Goal: Communication & Community: Share content

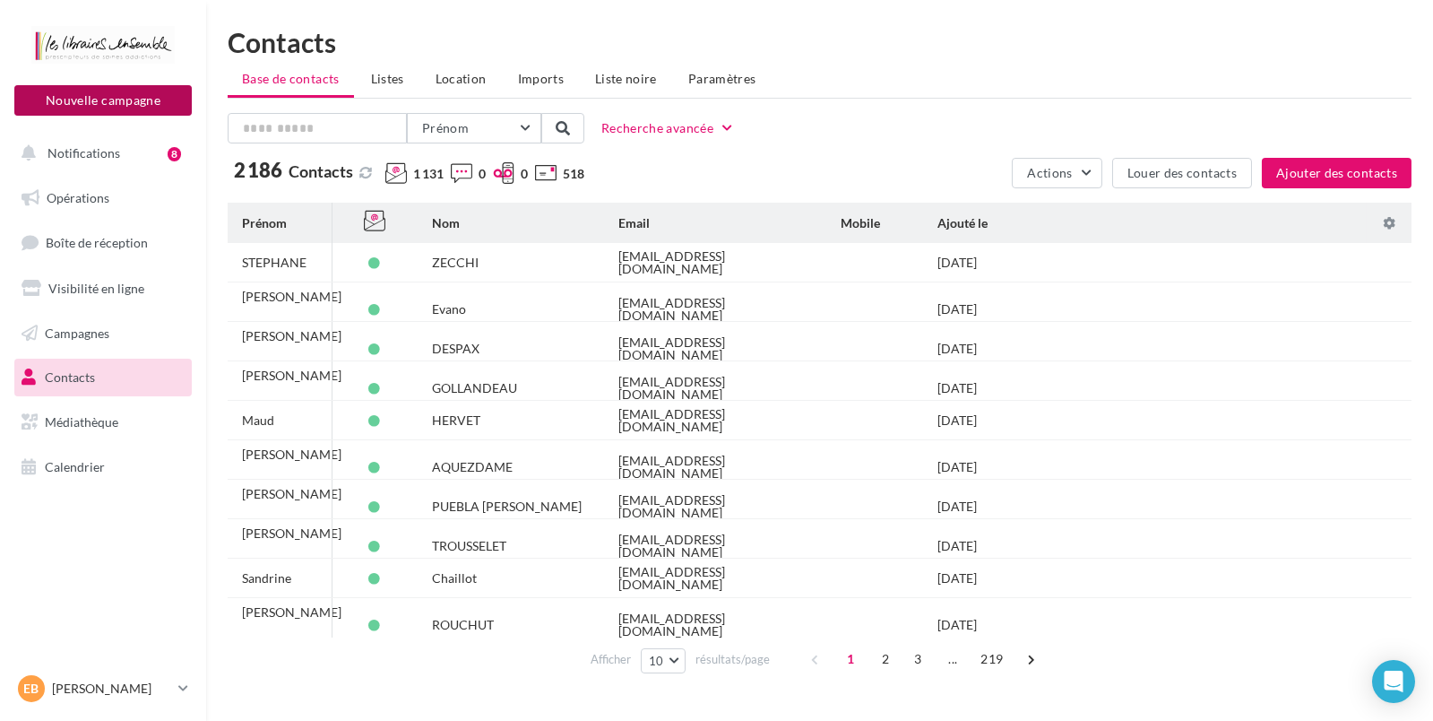
click at [153, 111] on button "Nouvelle campagne" at bounding box center [102, 100] width 177 height 30
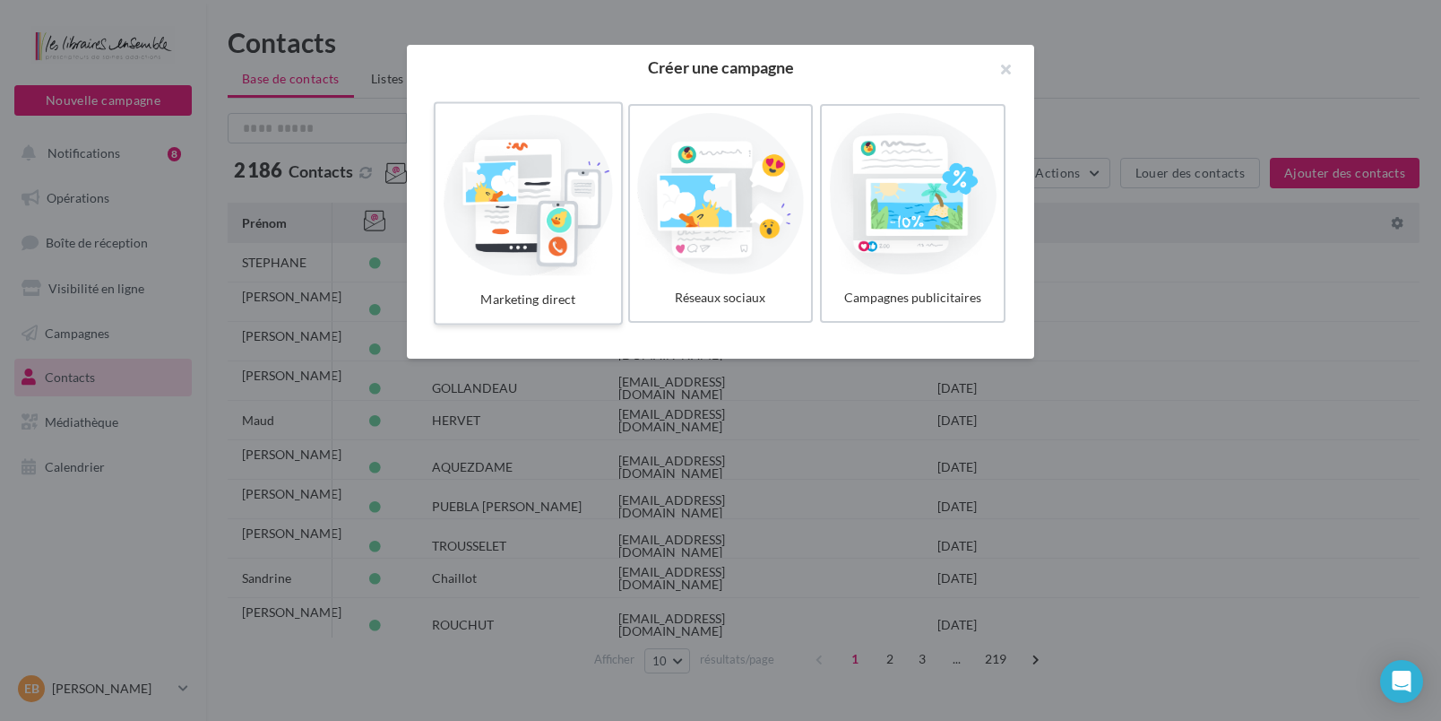
click at [498, 160] on div at bounding box center [528, 193] width 170 height 165
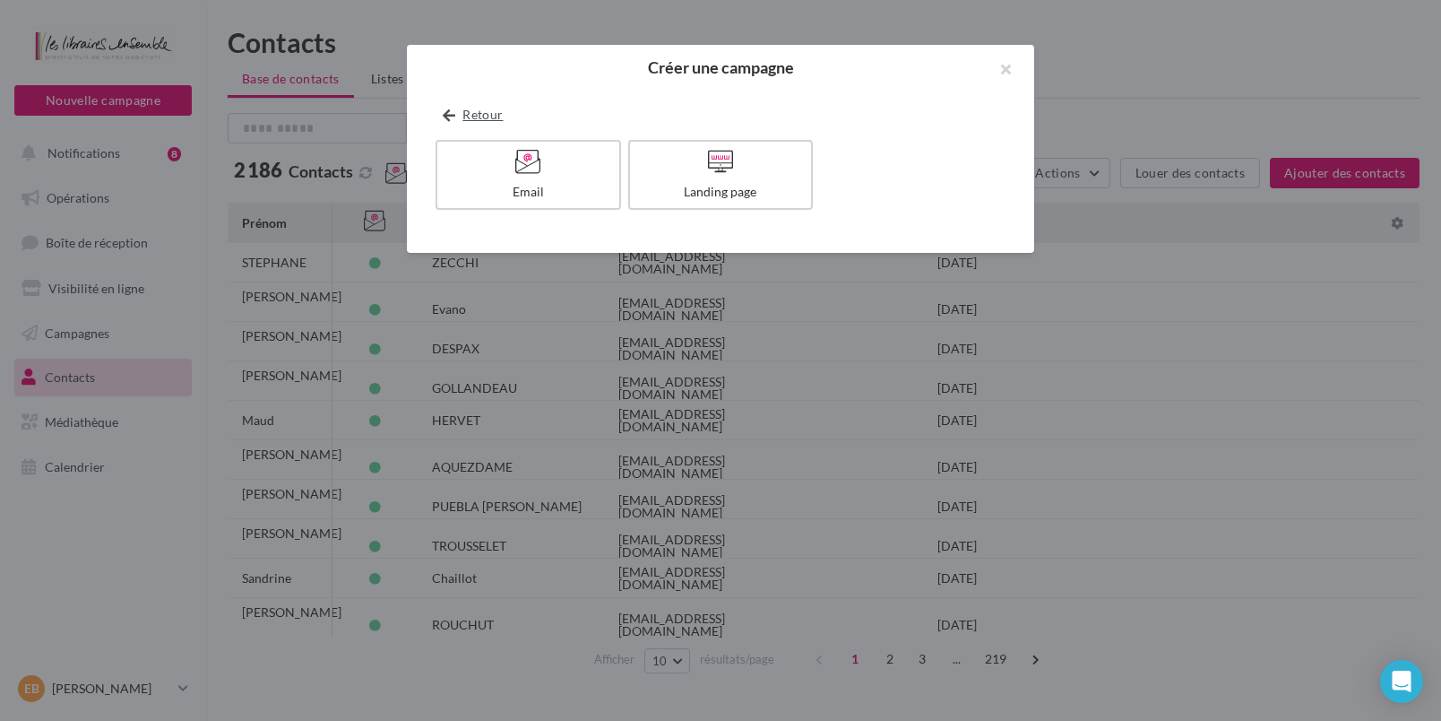
click at [447, 116] on icon at bounding box center [449, 116] width 13 height 0
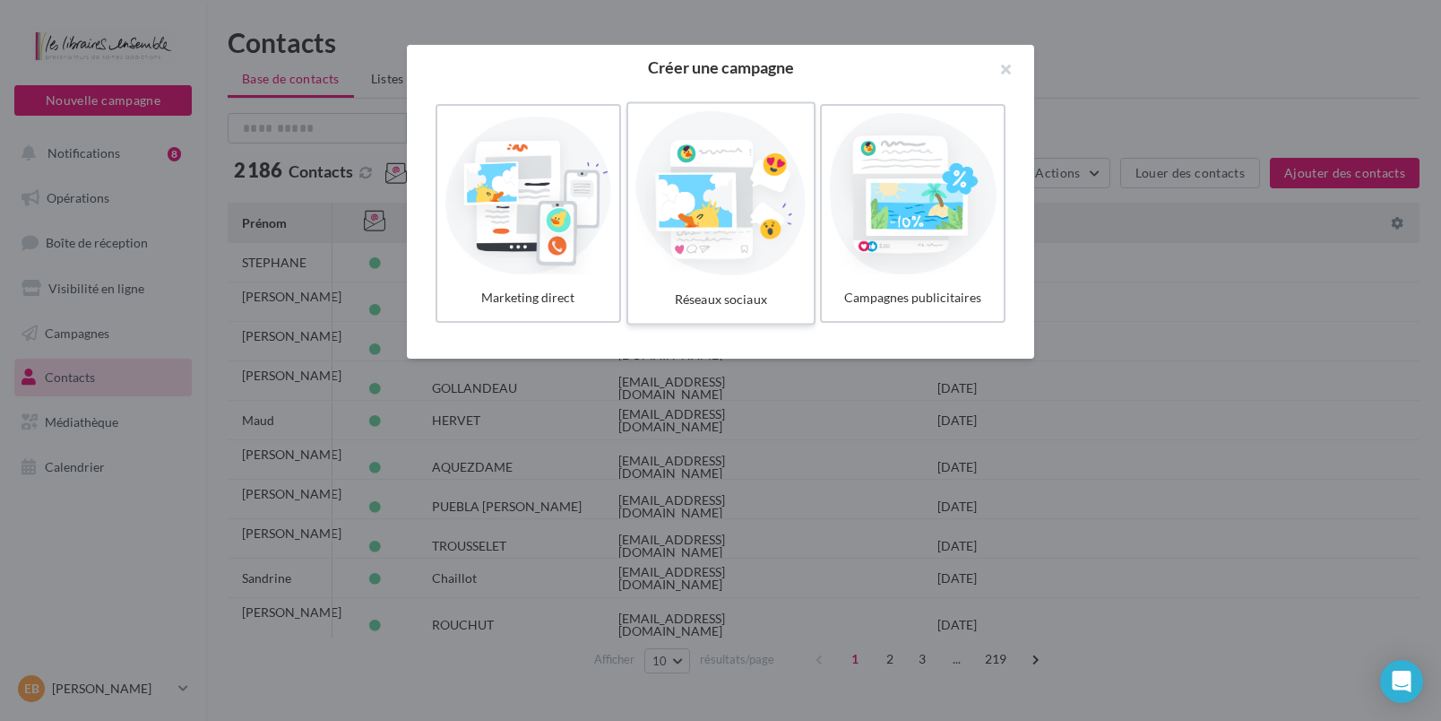
click at [753, 186] on div at bounding box center [720, 193] width 170 height 165
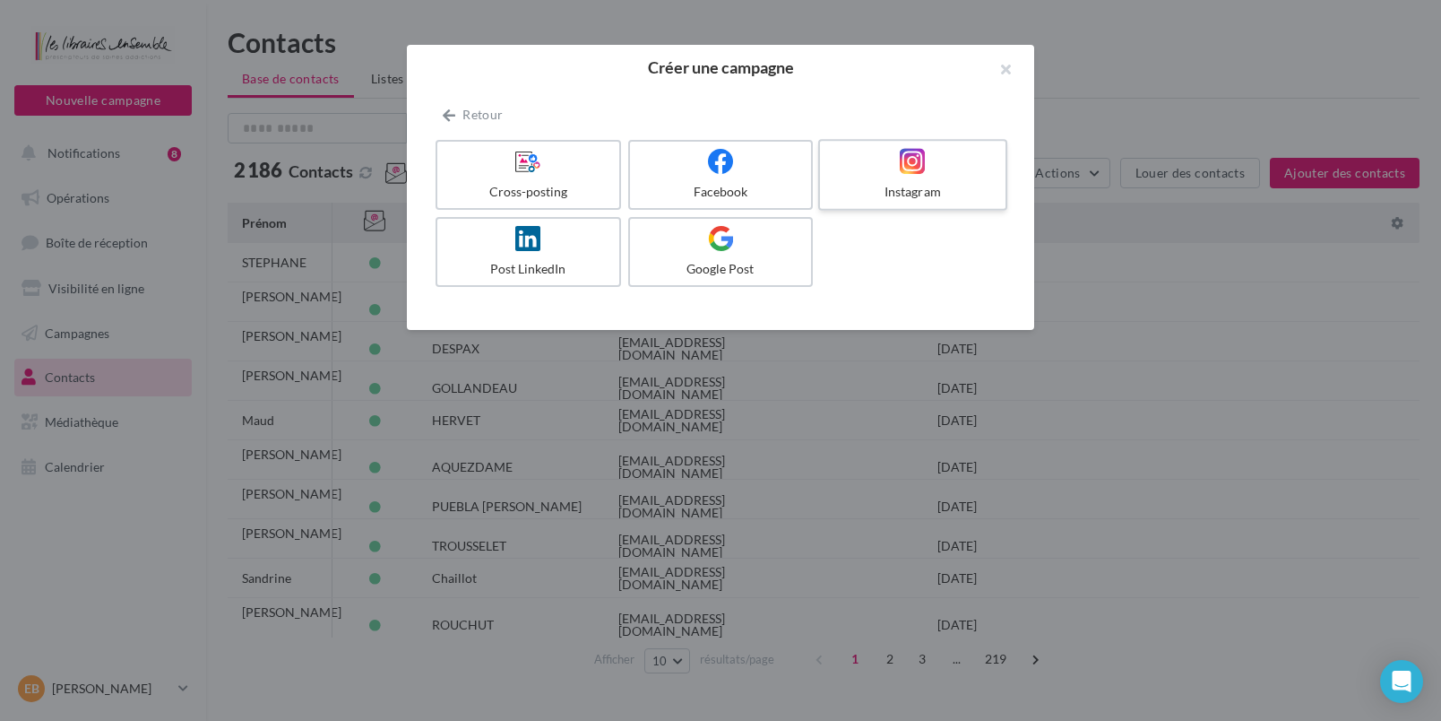
click at [881, 174] on div at bounding box center [912, 162] width 170 height 28
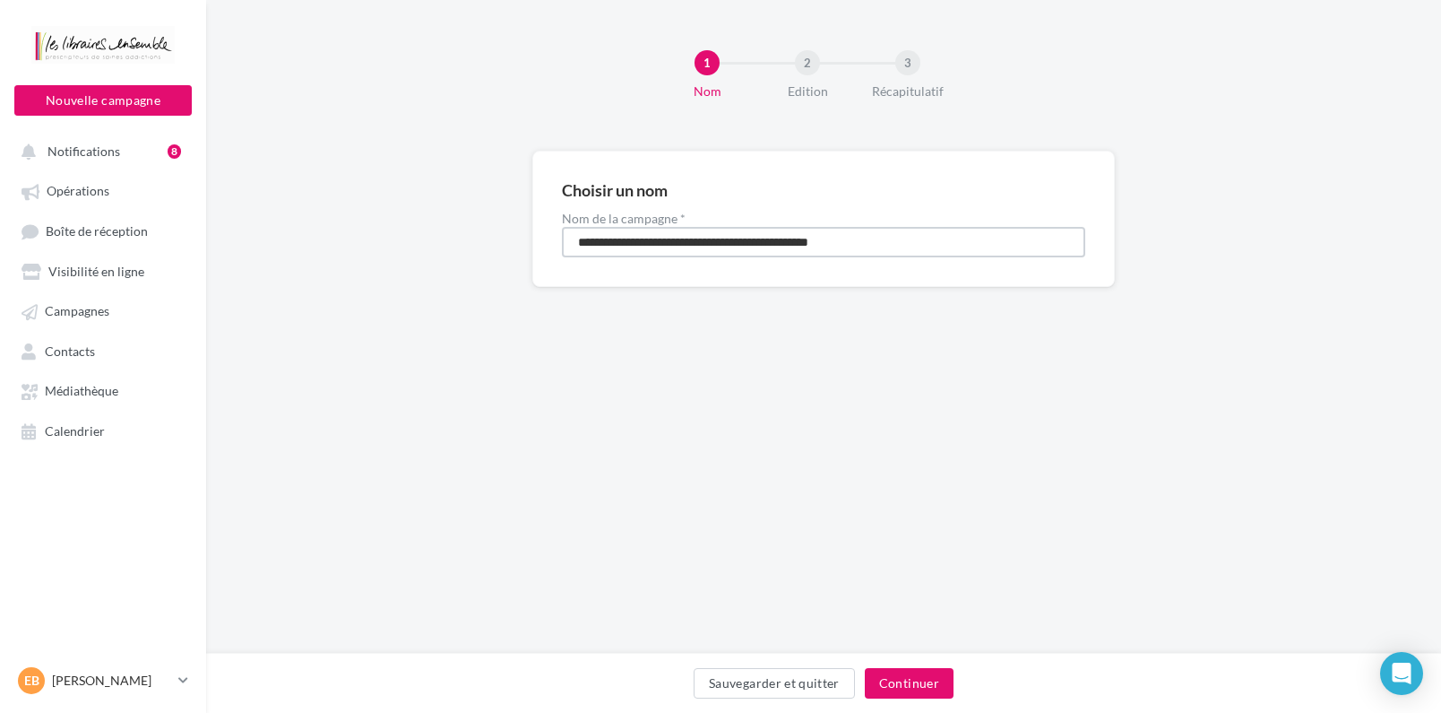
drag, startPoint x: 891, startPoint y: 243, endPoint x: 227, endPoint y: 86, distance: 682.4
click at [562, 227] on input "**********" at bounding box center [823, 242] width 523 height 30
type input "**********"
click at [603, 491] on div "**********" at bounding box center [823, 326] width 1235 height 653
click at [932, 685] on button "Continuer" at bounding box center [909, 683] width 89 height 30
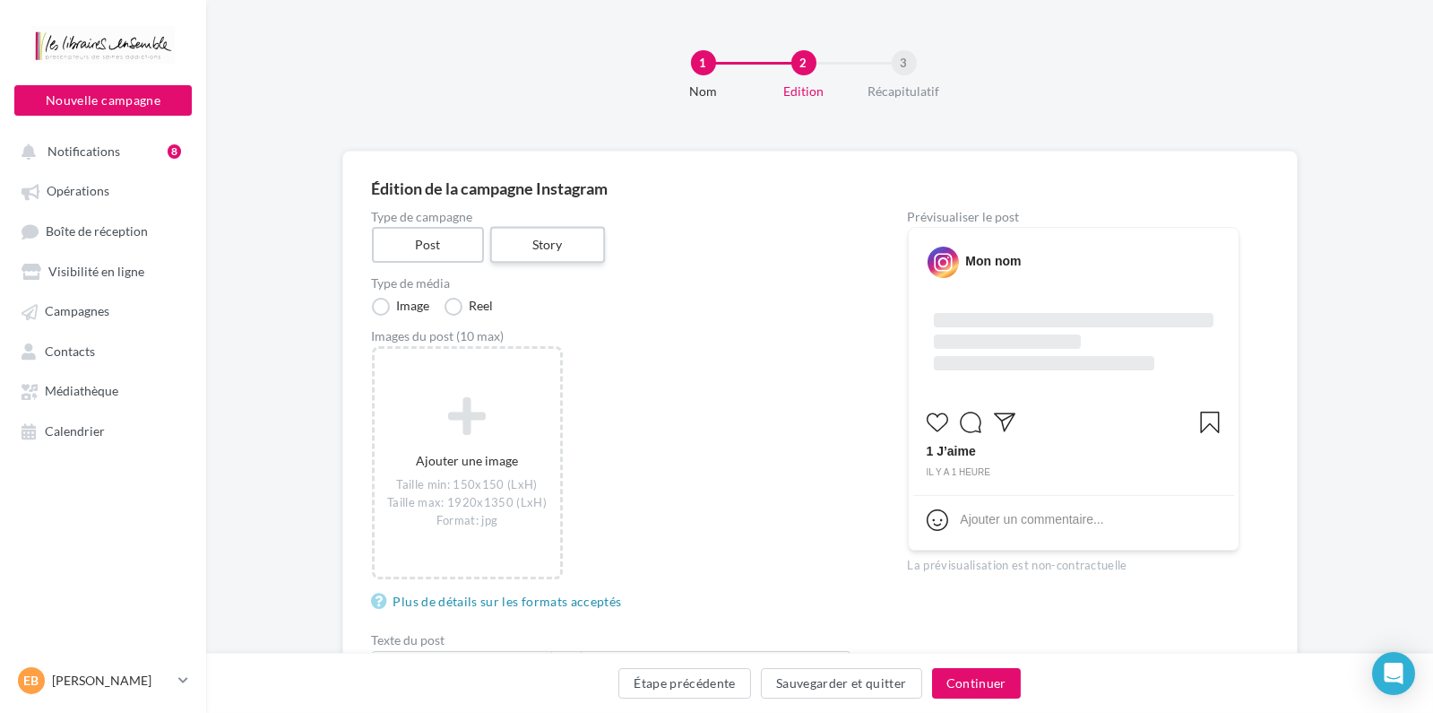
drag, startPoint x: 523, startPoint y: 240, endPoint x: 504, endPoint y: 246, distance: 19.6
click at [521, 239] on label "Story" at bounding box center [547, 245] width 115 height 37
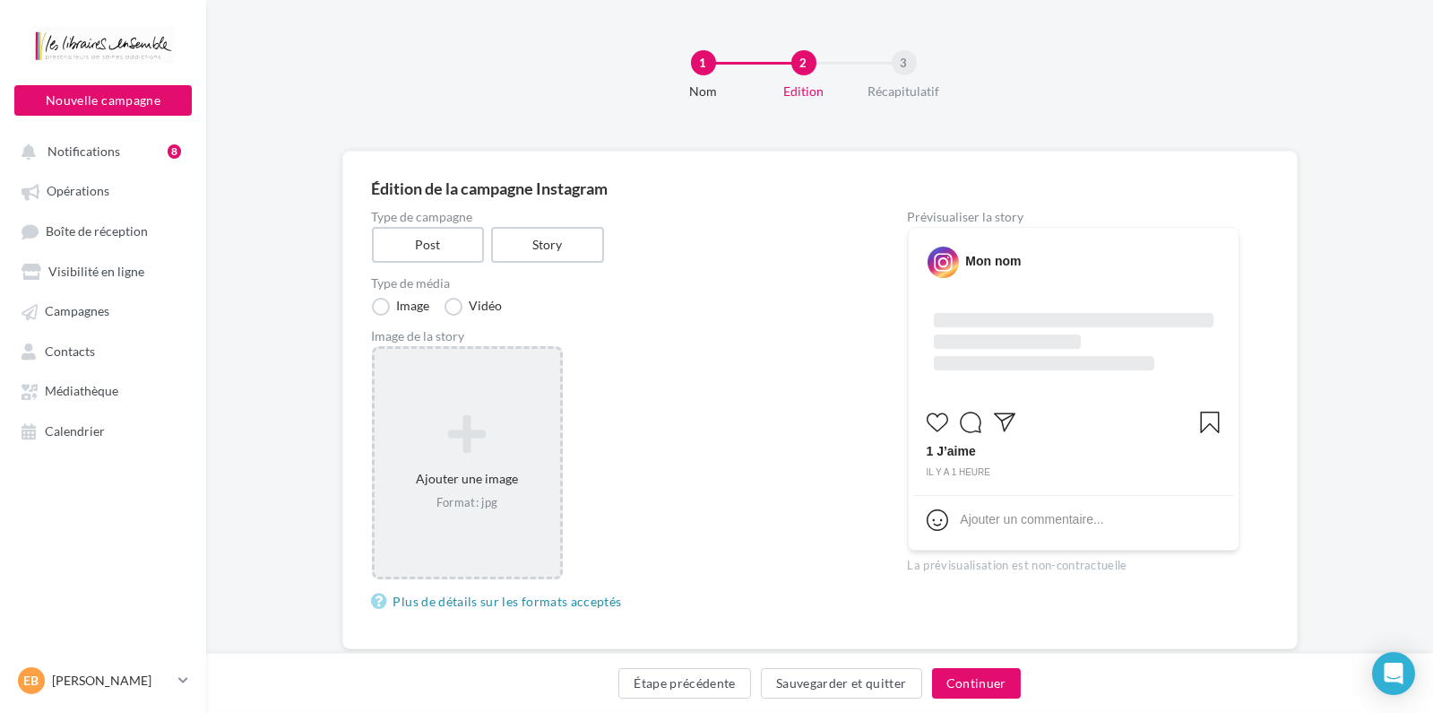
click at [479, 419] on icon at bounding box center [467, 433] width 171 height 43
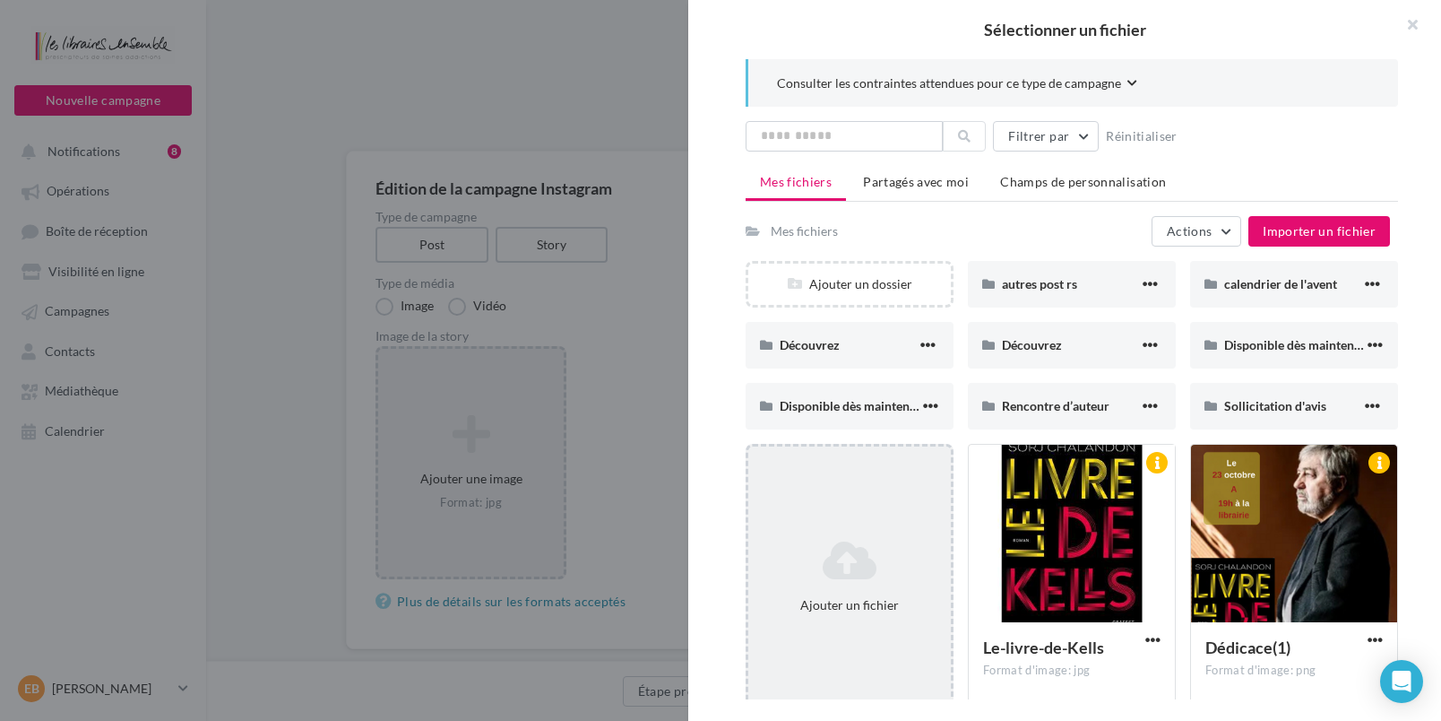
click at [814, 556] on icon at bounding box center [850, 560] width 188 height 43
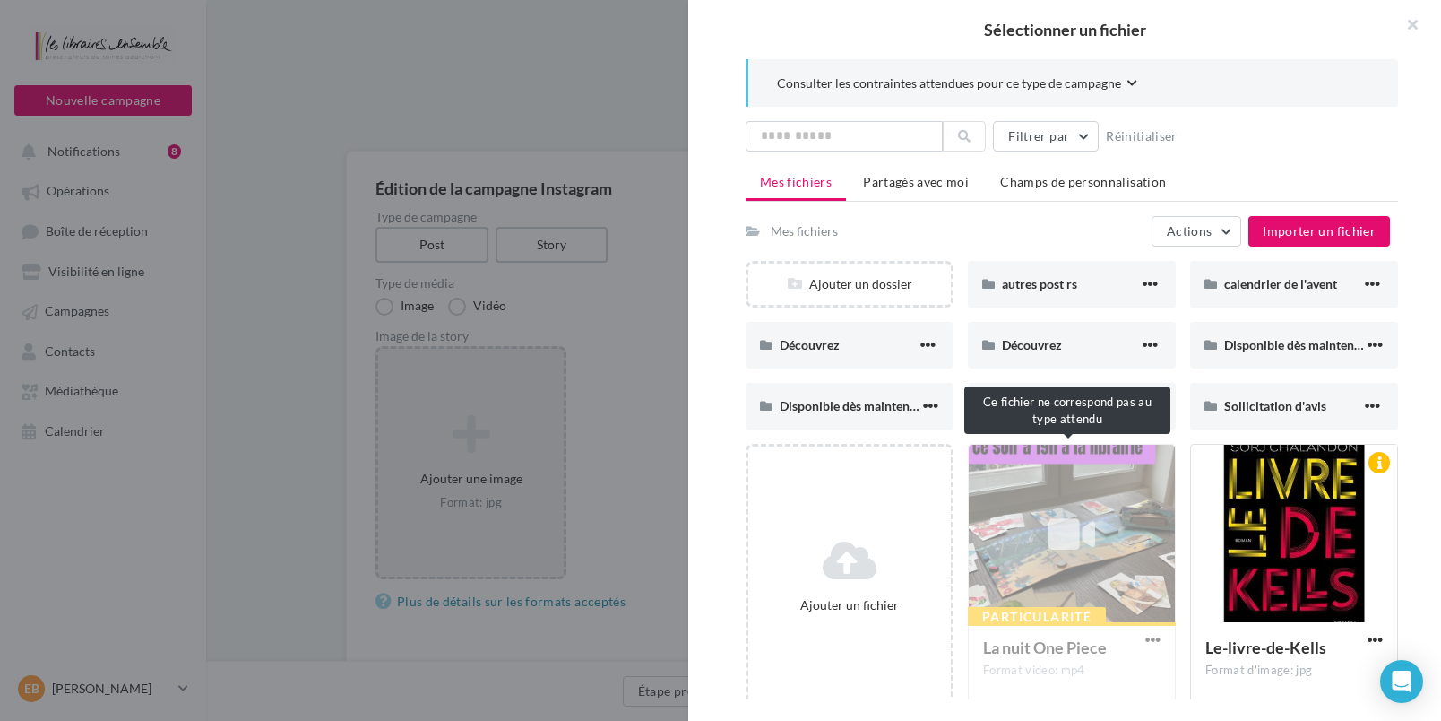
click at [1136, 531] on div "Particularité La nuit One Piece Format video: mp4" at bounding box center [1072, 576] width 208 height 265
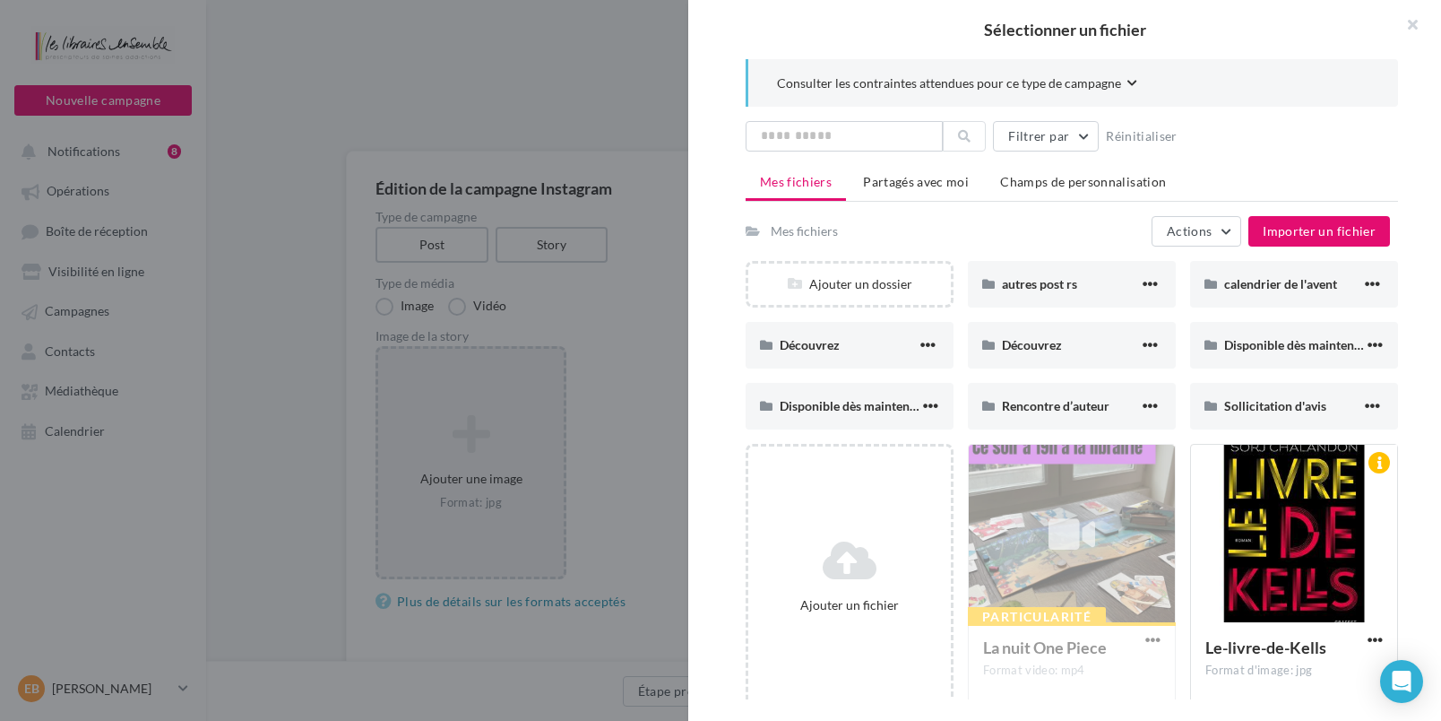
click at [1114, 533] on div "Particularité La nuit One Piece Format video: mp4" at bounding box center [1072, 576] width 208 height 265
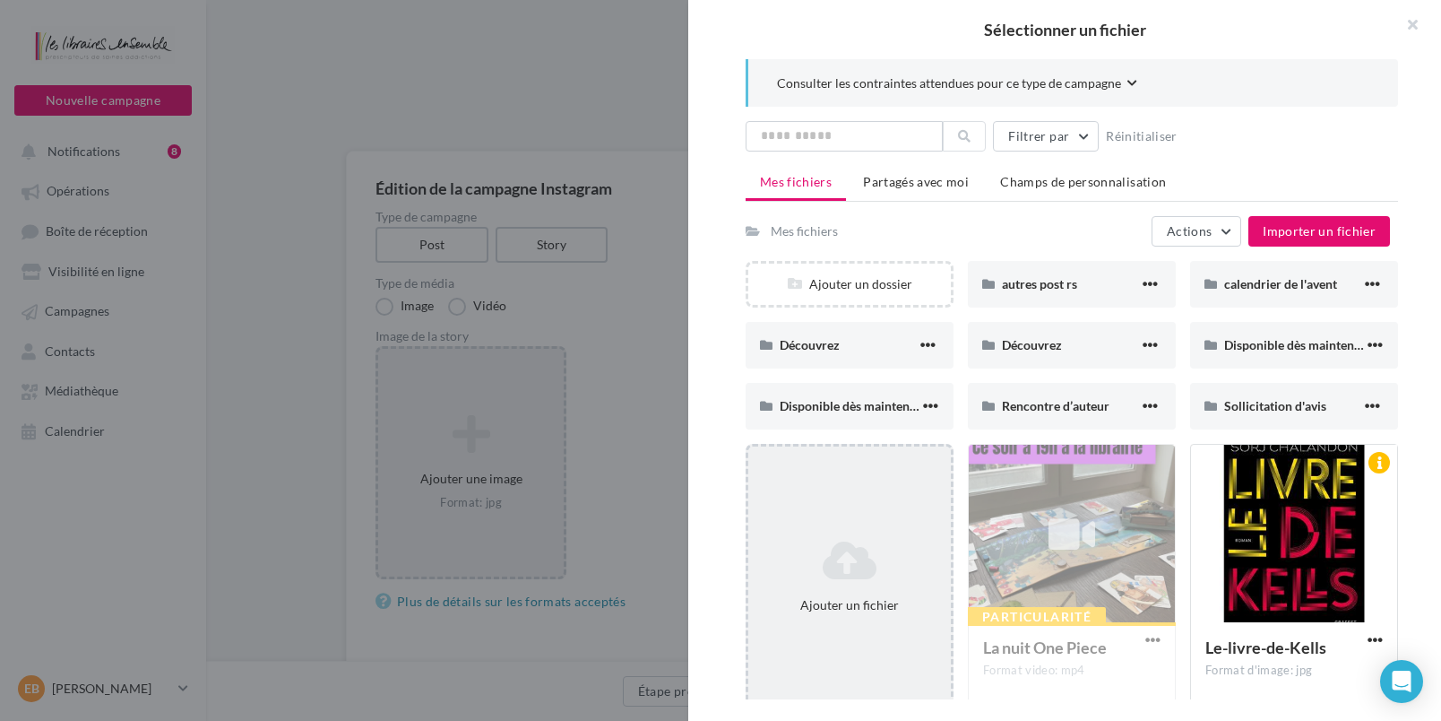
click at [846, 514] on div "Ajouter un fichier" at bounding box center [850, 576] width 208 height 265
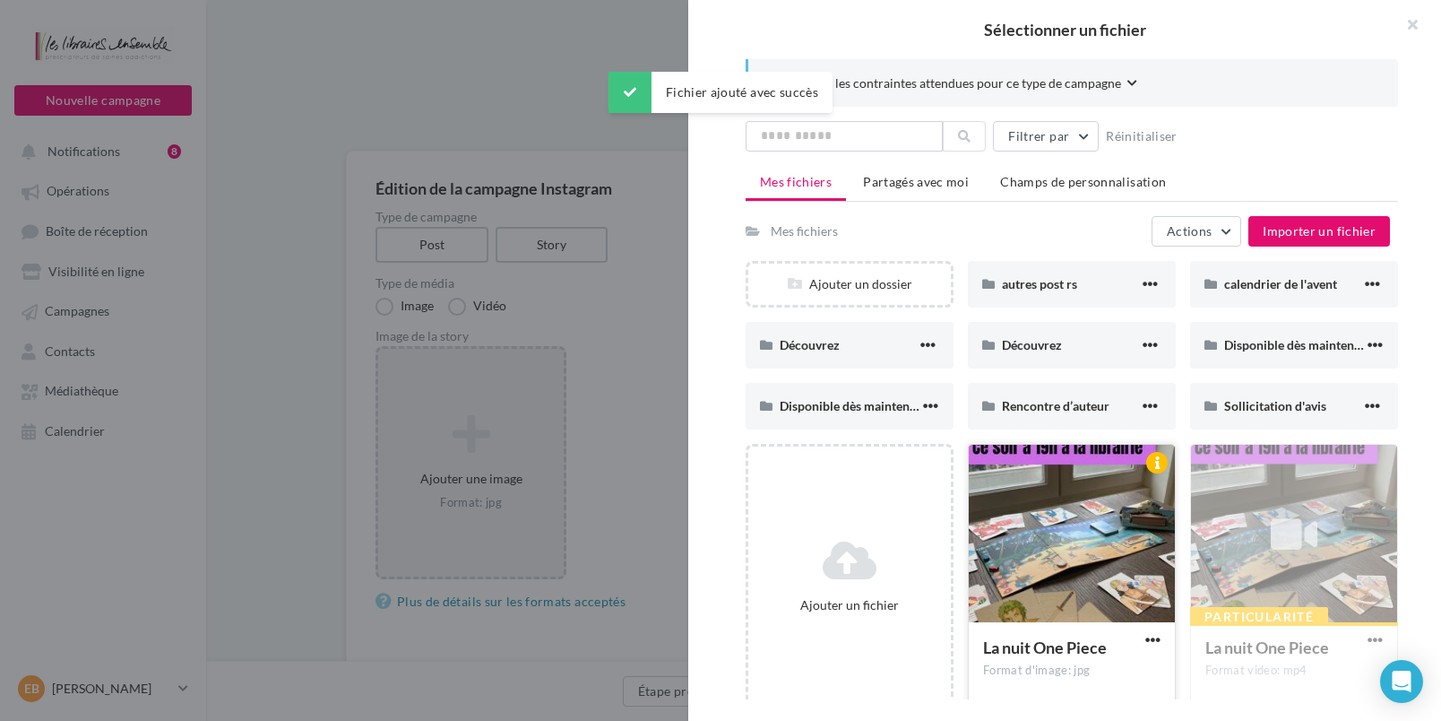
click at [1078, 541] on div at bounding box center [1072, 534] width 206 height 179
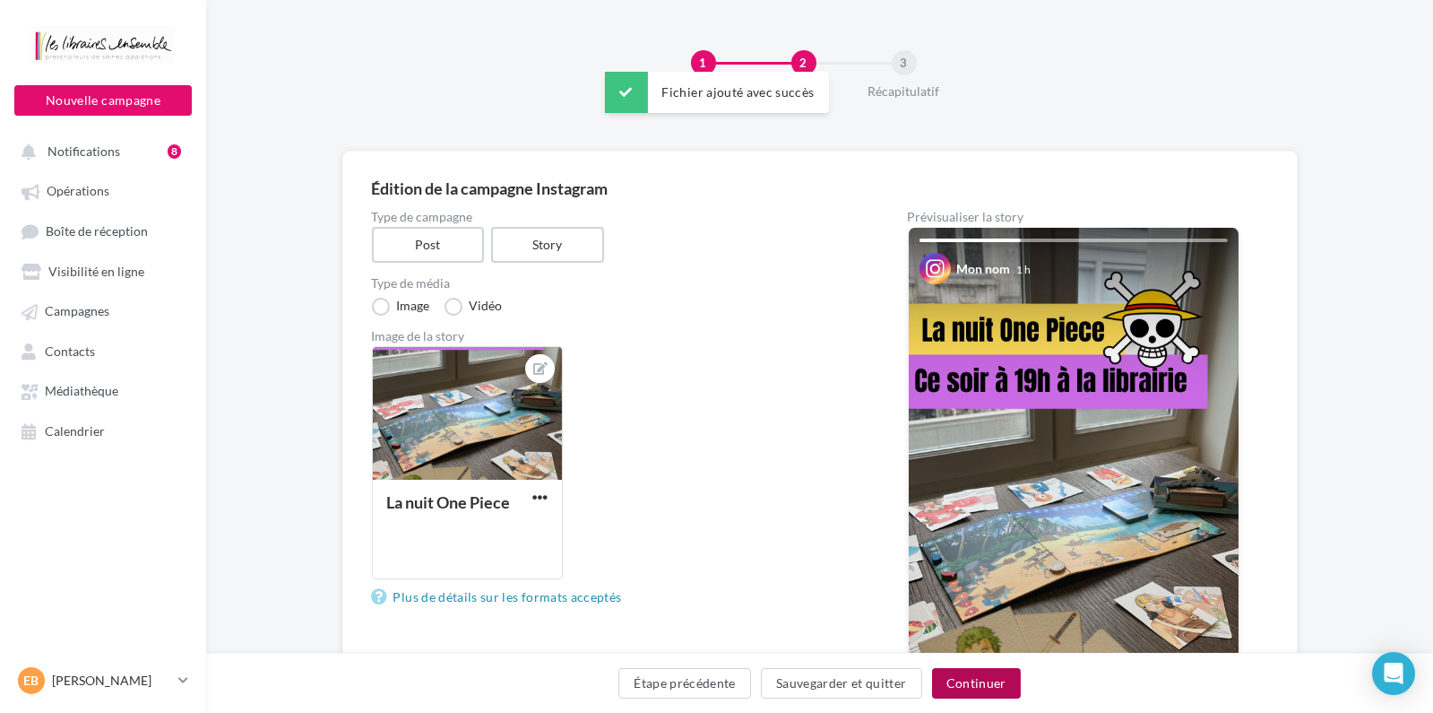
click at [989, 687] on button "Continuer" at bounding box center [976, 683] width 89 height 30
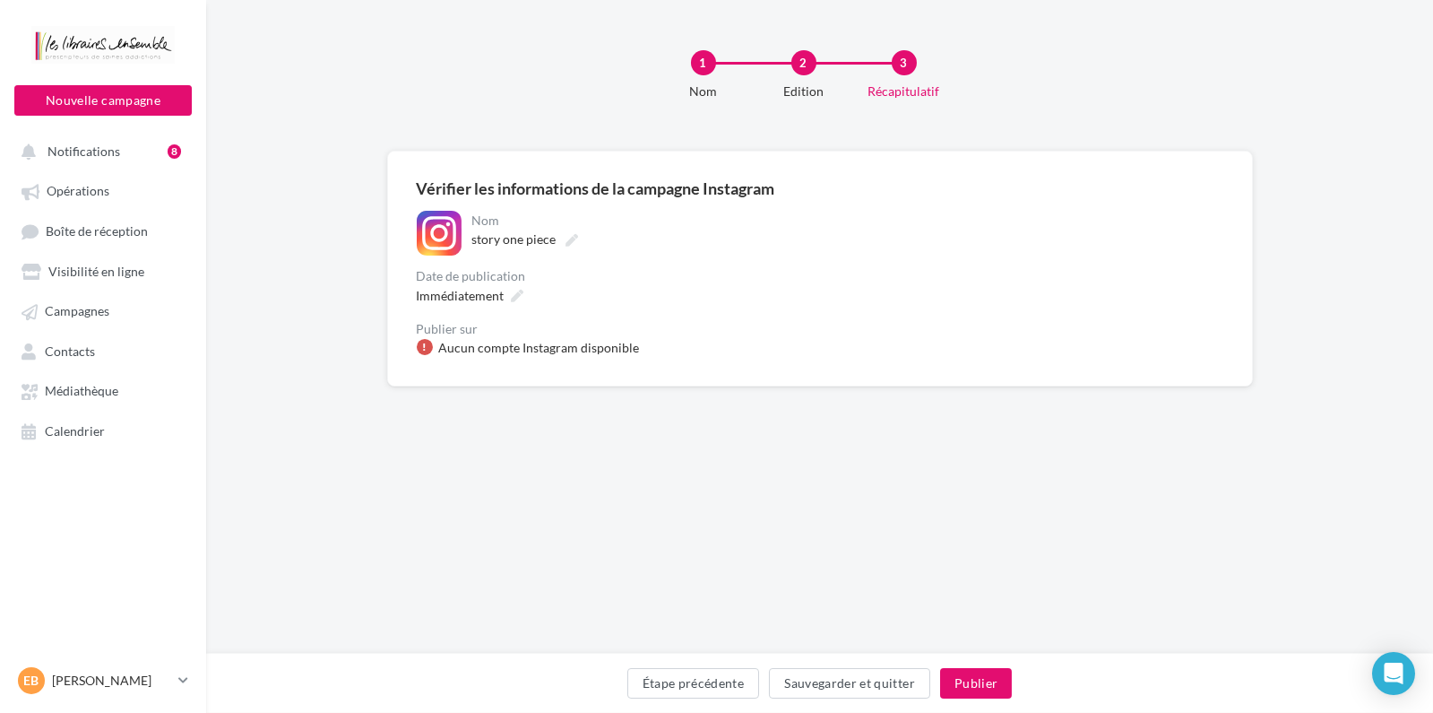
click at [641, 353] on div "Aucun compte Instagram disponible" at bounding box center [640, 348] width 446 height 18
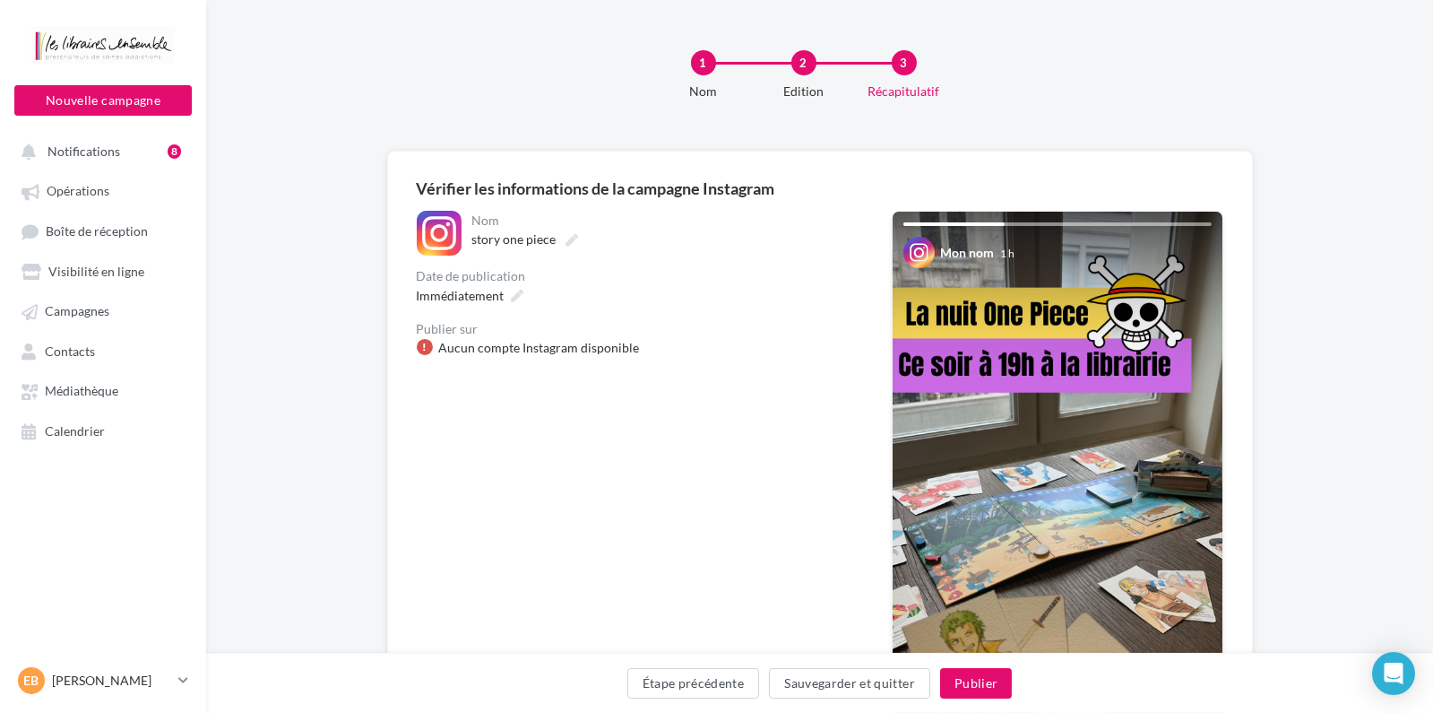
click at [592, 350] on div "Aucun compte Instagram disponible" at bounding box center [539, 348] width 201 height 18
click at [583, 350] on div "Aucun compte Instagram disponible" at bounding box center [539, 348] width 201 height 18
click at [558, 352] on div "Aucun compte Instagram disponible" at bounding box center [539, 348] width 201 height 18
click at [520, 351] on div "Aucun compte Instagram disponible" at bounding box center [539, 348] width 201 height 18
click at [488, 344] on div "Aucun compte Instagram disponible" at bounding box center [539, 348] width 201 height 18
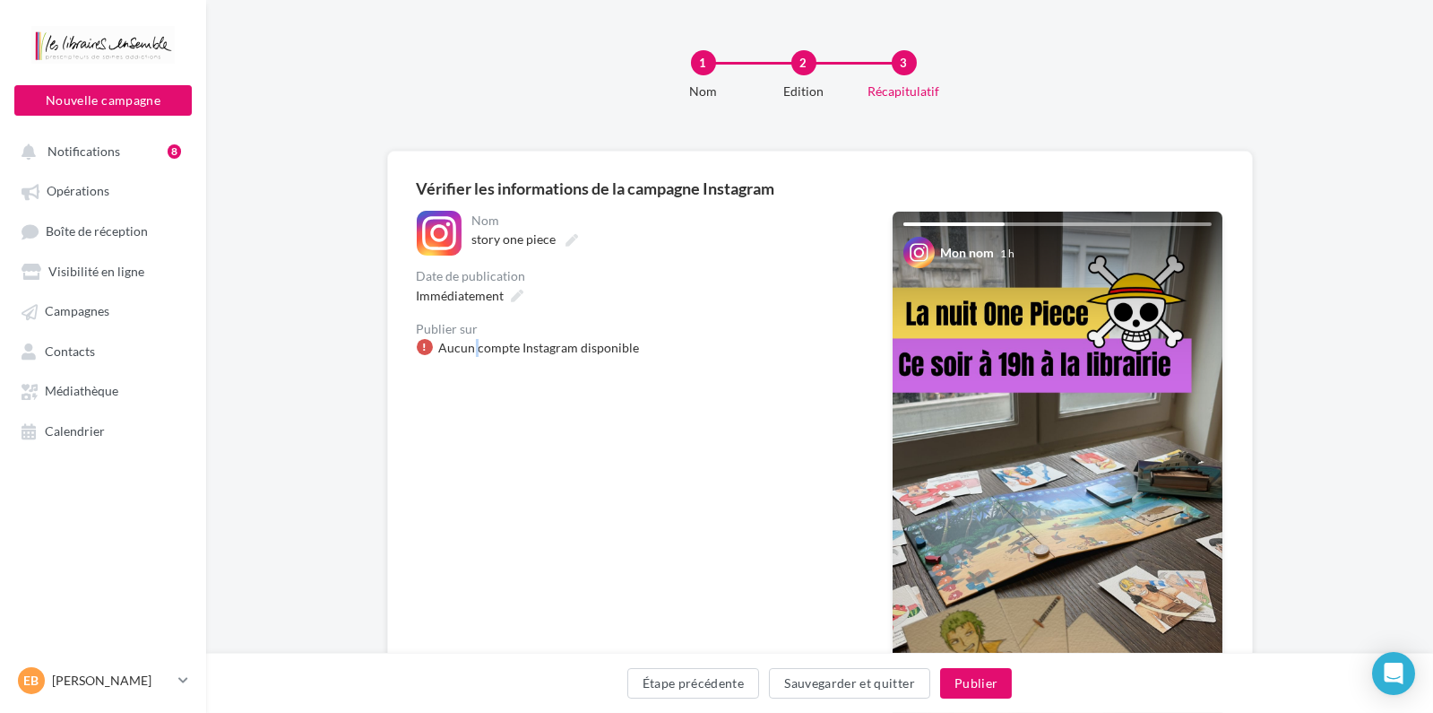
click at [478, 346] on div "Aucun compte Instagram disponible" at bounding box center [539, 348] width 201 height 18
click at [434, 349] on div "Aucun compte Instagram disponible" at bounding box center [640, 348] width 446 height 18
click at [432, 347] on div at bounding box center [425, 347] width 16 height 16
click at [431, 347] on div at bounding box center [425, 347] width 16 height 16
drag, startPoint x: 431, startPoint y: 347, endPoint x: 385, endPoint y: 349, distance: 45.7
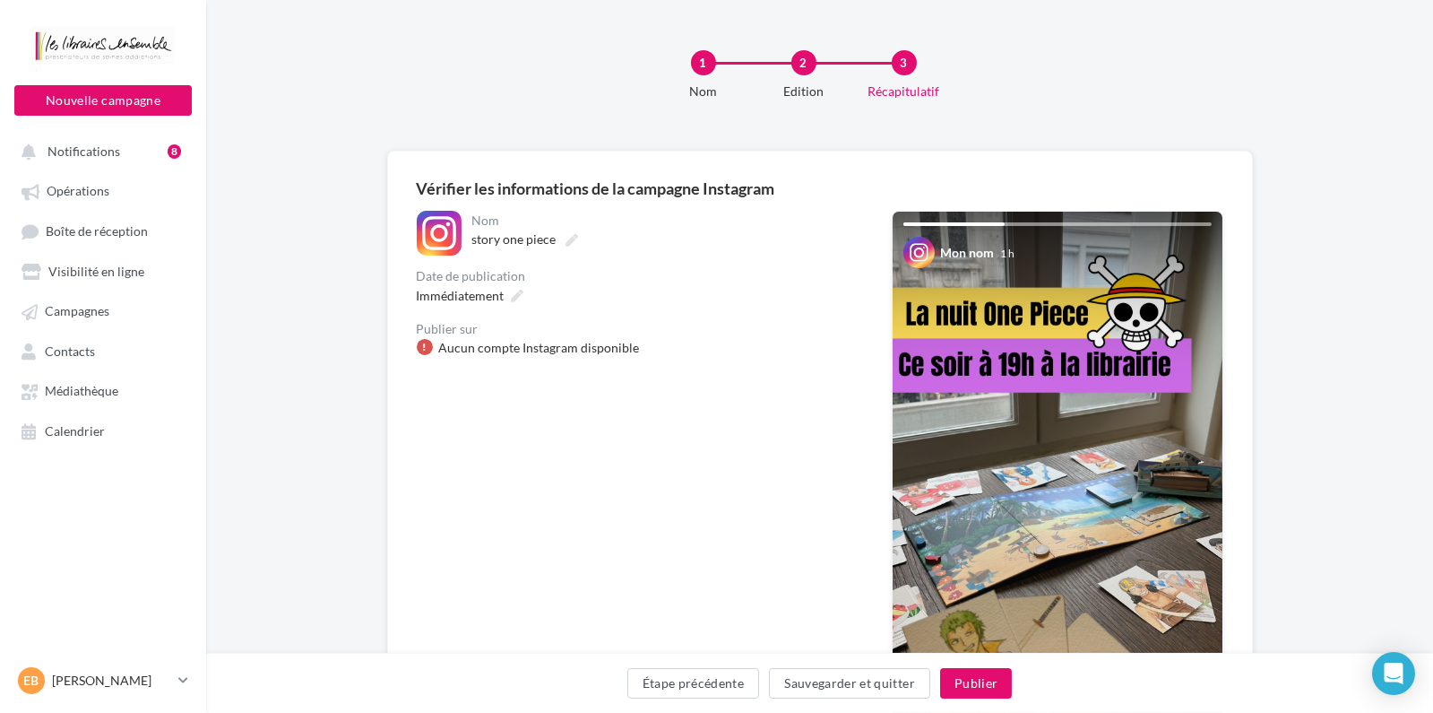
click at [430, 347] on div at bounding box center [425, 347] width 16 height 16
click at [506, 345] on div "Aucun compte Instagram disponible" at bounding box center [539, 348] width 201 height 18
click at [514, 350] on div "Aucun compte Instagram disponible" at bounding box center [539, 348] width 201 height 18
click at [514, 351] on div "Aucun compte Instagram disponible" at bounding box center [539, 348] width 201 height 18
click at [955, 678] on button "Publier" at bounding box center [976, 683] width 72 height 30
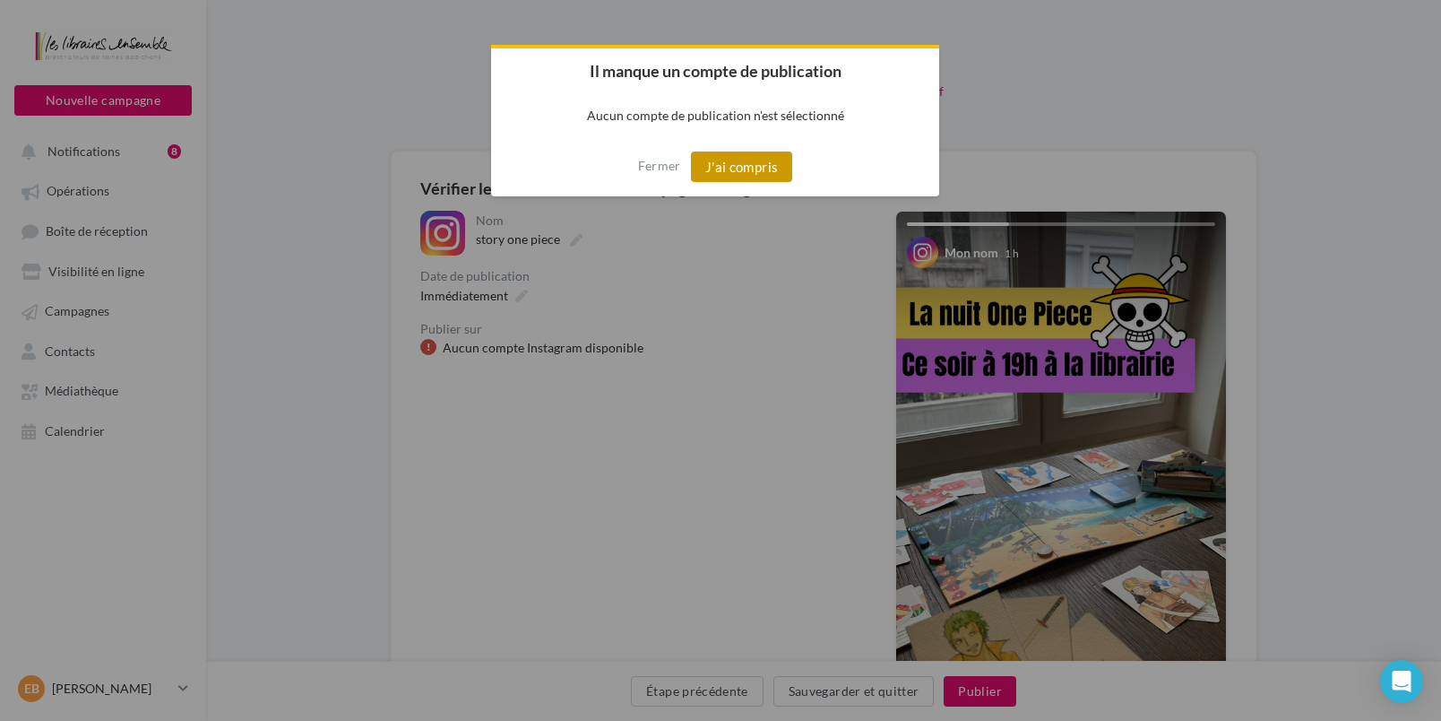
click at [748, 161] on button "J'ai compris" at bounding box center [742, 166] width 102 height 30
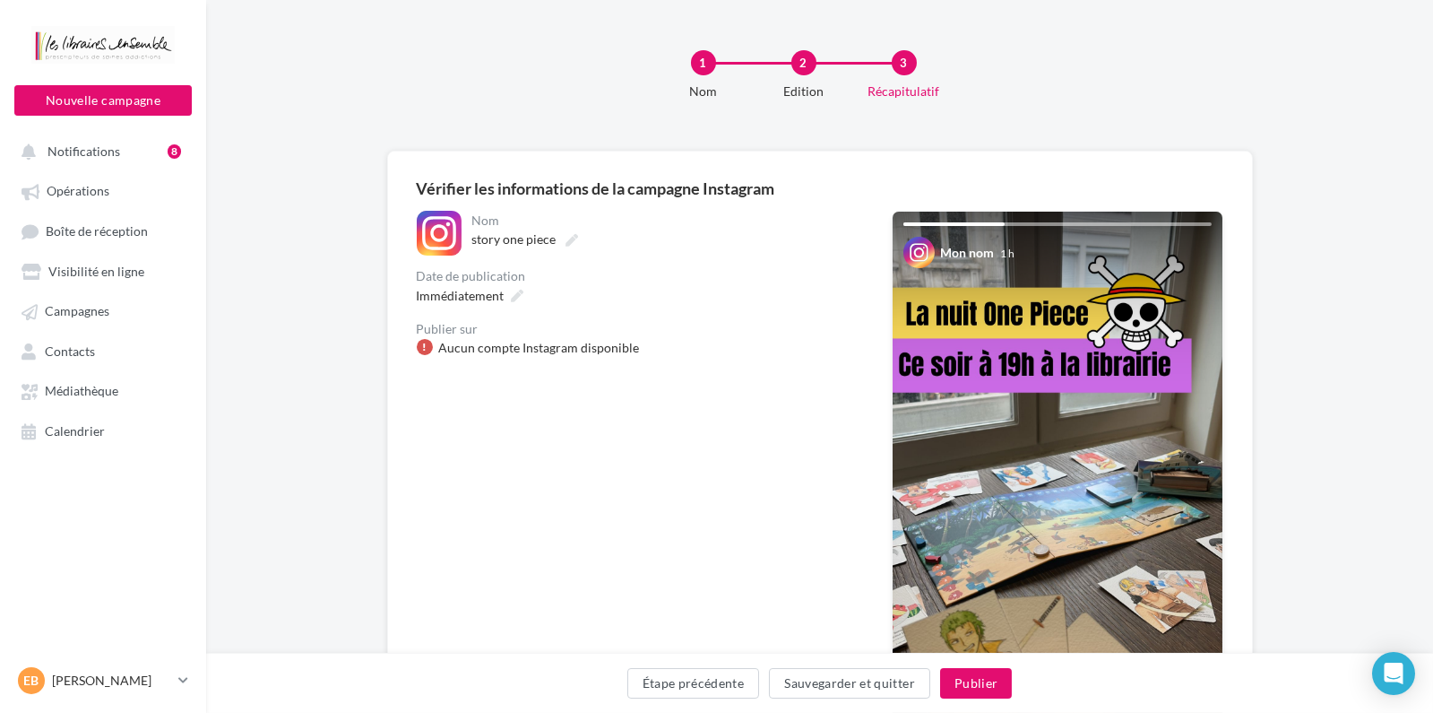
click at [584, 343] on div "Aucun compte Instagram disponible" at bounding box center [539, 348] width 201 height 18
drag, startPoint x: 583, startPoint y: 341, endPoint x: 560, endPoint y: 345, distance: 22.7
click at [581, 341] on div "Aucun compte Instagram disponible" at bounding box center [539, 348] width 201 height 18
drag, startPoint x: 560, startPoint y: 345, endPoint x: 358, endPoint y: 346, distance: 202.6
click at [376, 351] on div "**********" at bounding box center [819, 537] width 1227 height 773
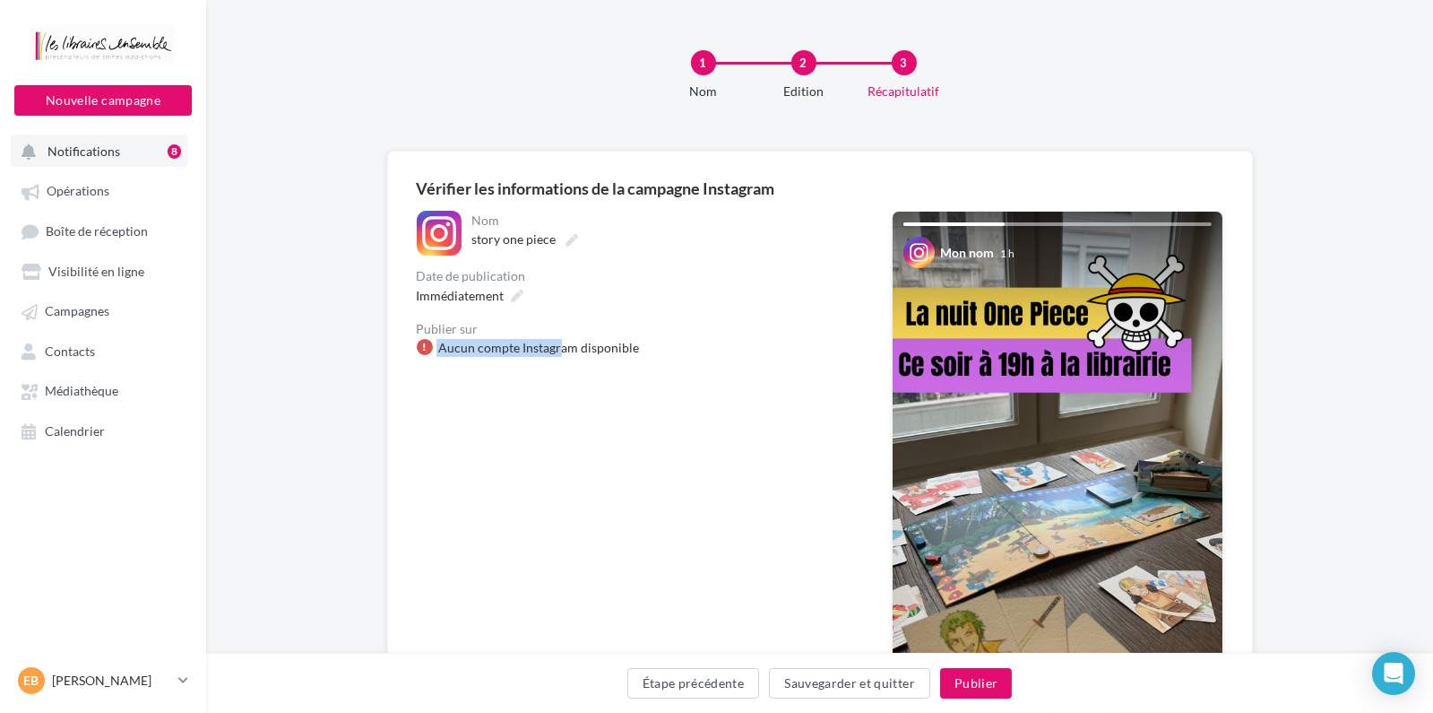
click at [75, 152] on span "Notifications" at bounding box center [84, 150] width 73 height 15
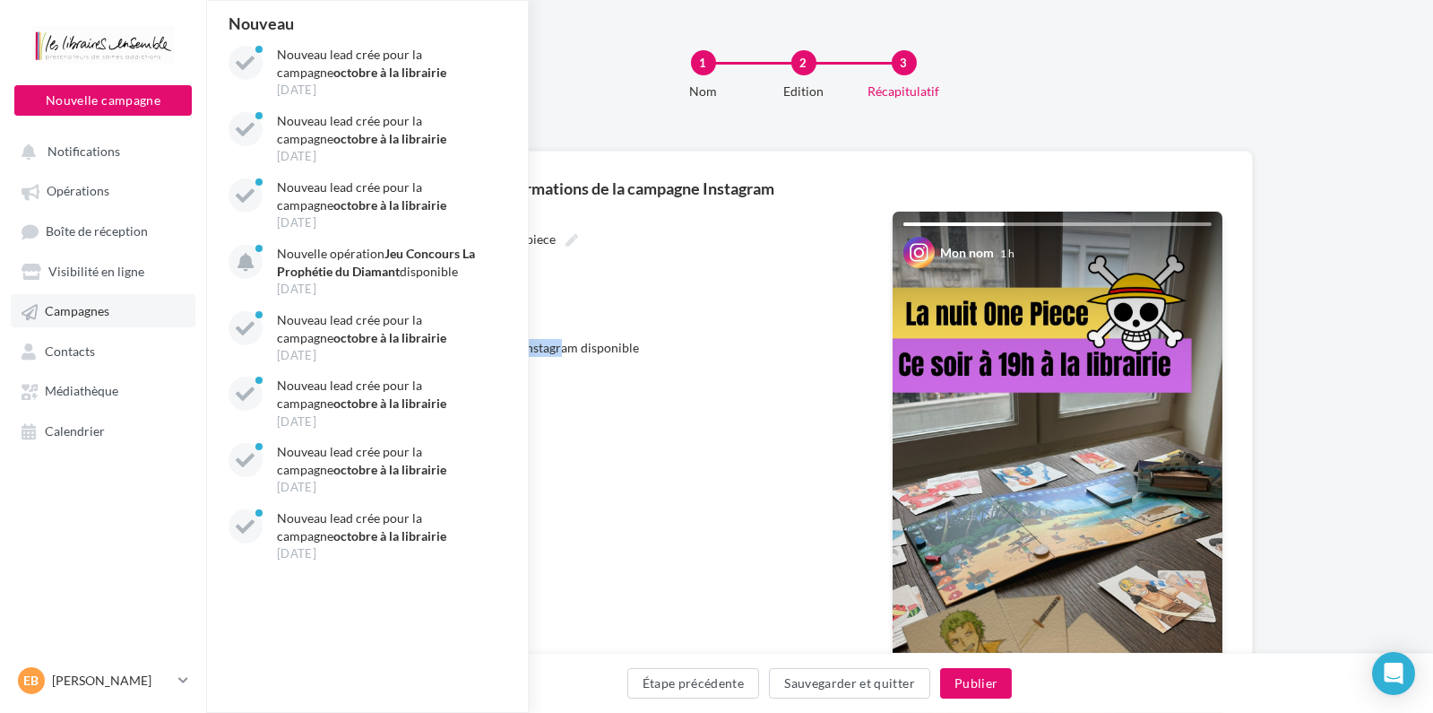
click at [99, 318] on span "Campagnes" at bounding box center [77, 311] width 65 height 15
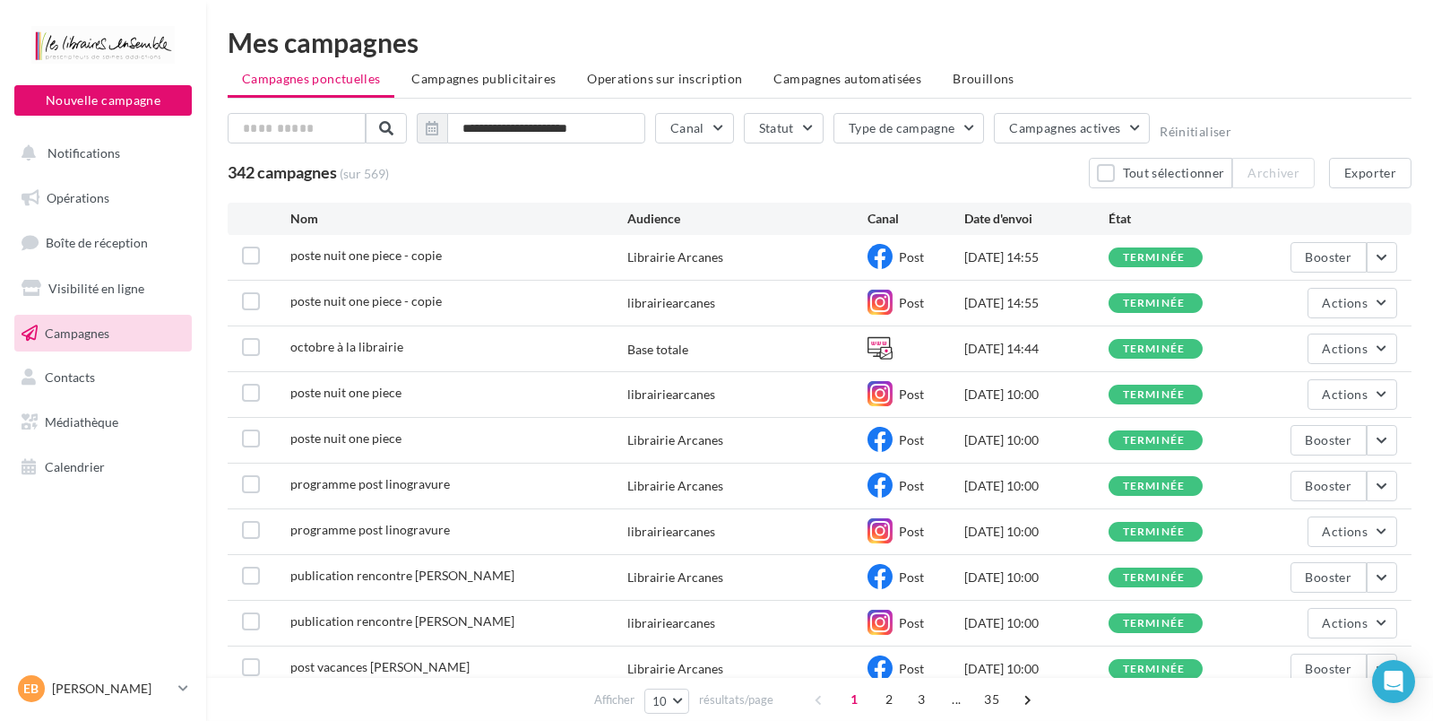
click at [696, 263] on div "Librairie Arcanes" at bounding box center [675, 257] width 96 height 18
drag, startPoint x: 696, startPoint y: 263, endPoint x: 623, endPoint y: 259, distance: 73.6
click at [623, 259] on div "poste nuit one piece - copie Librairie Arcanes Post 18/09/2025 14:55 terminée B…" at bounding box center [820, 257] width 1184 height 45
click at [654, 261] on div "Librairie Arcanes" at bounding box center [675, 257] width 96 height 18
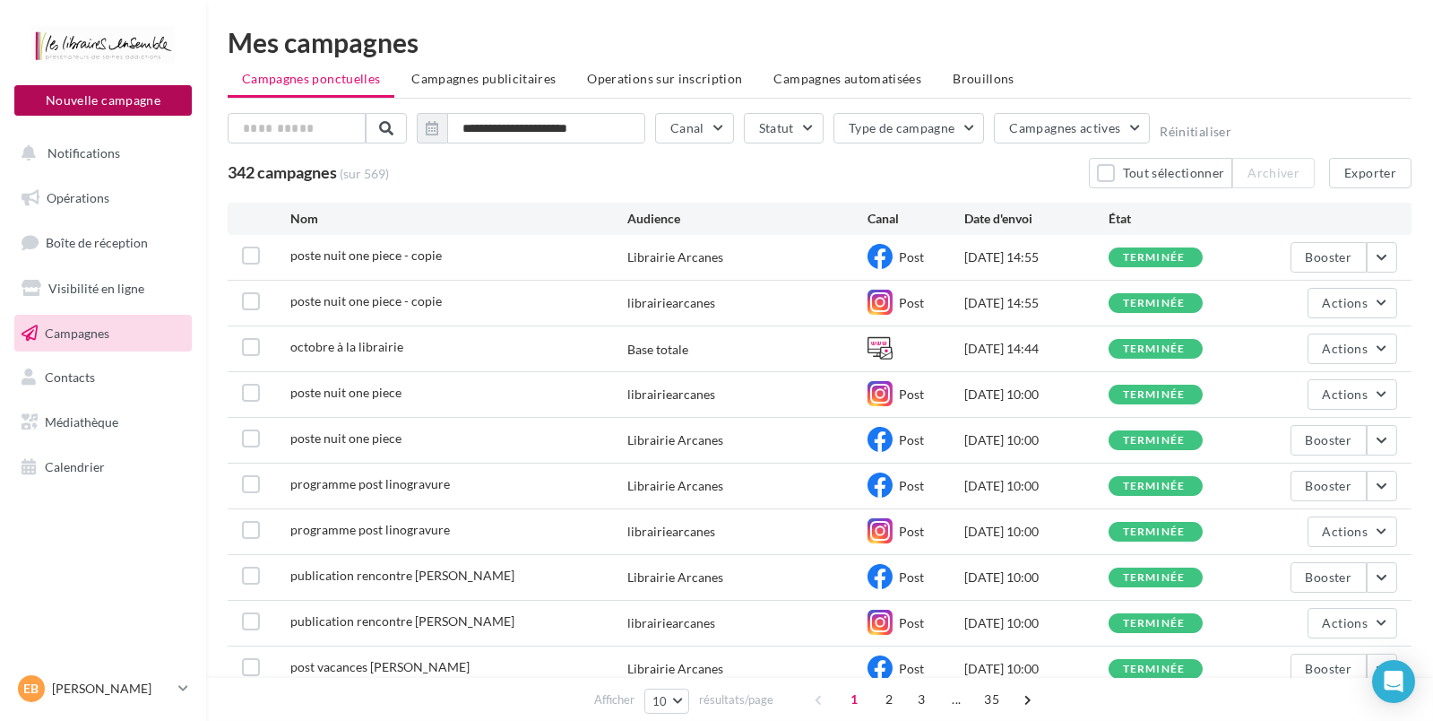
click at [94, 103] on button "Nouvelle campagne" at bounding box center [102, 100] width 177 height 30
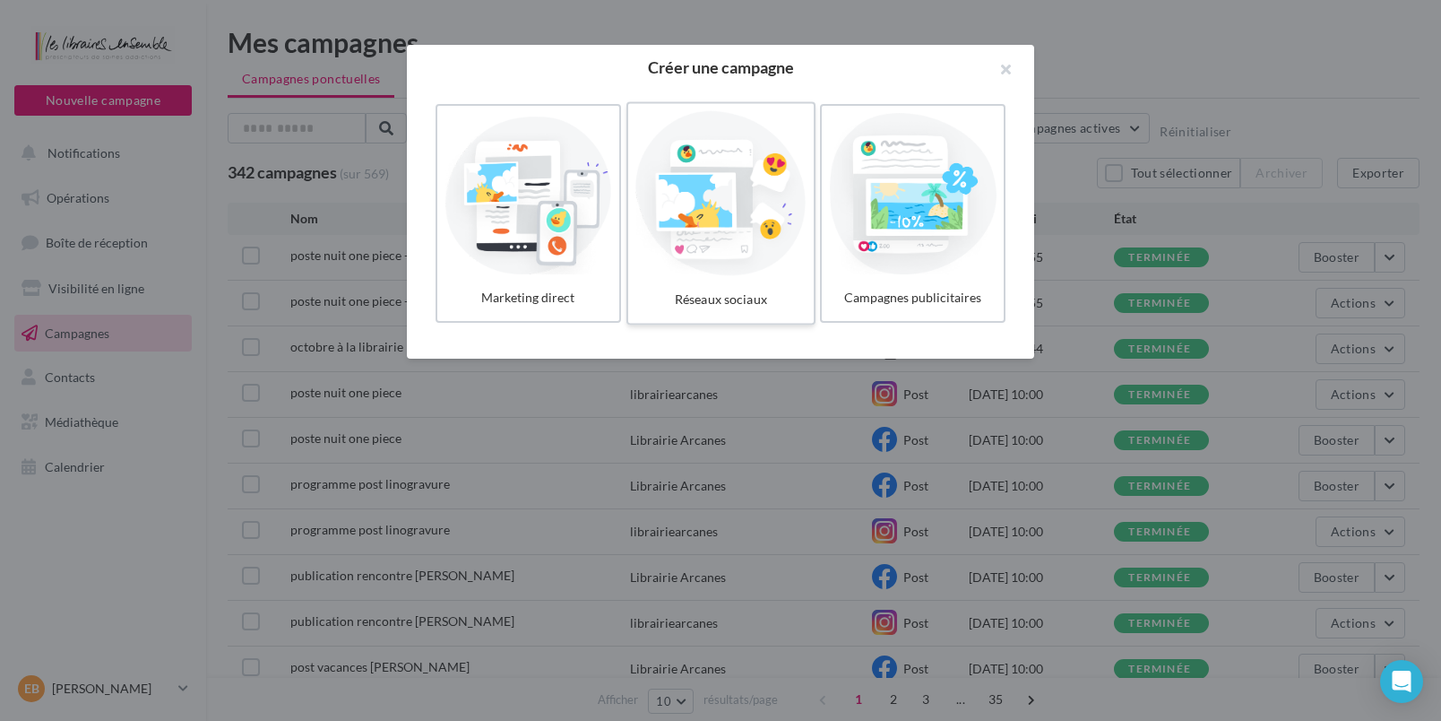
click at [661, 238] on div at bounding box center [720, 193] width 170 height 165
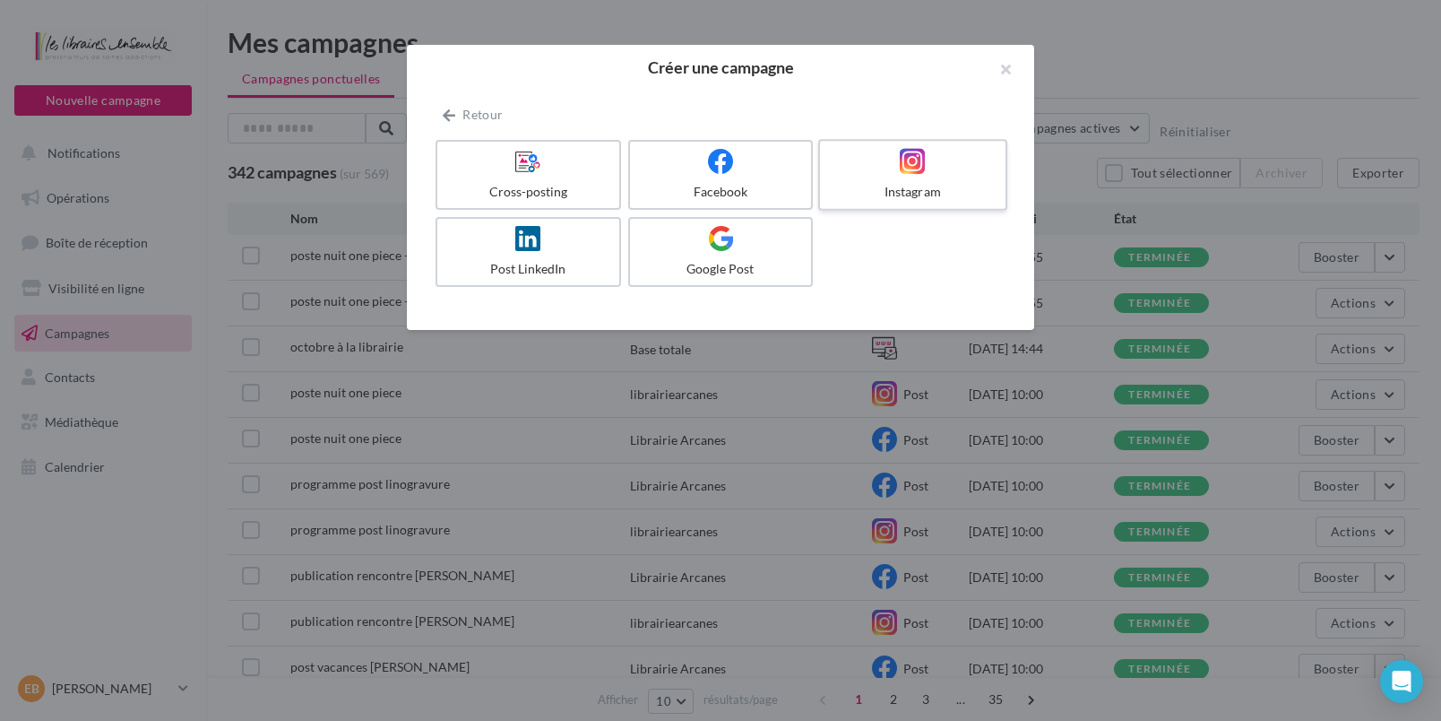
click at [875, 191] on div "Instagram" at bounding box center [912, 192] width 170 height 18
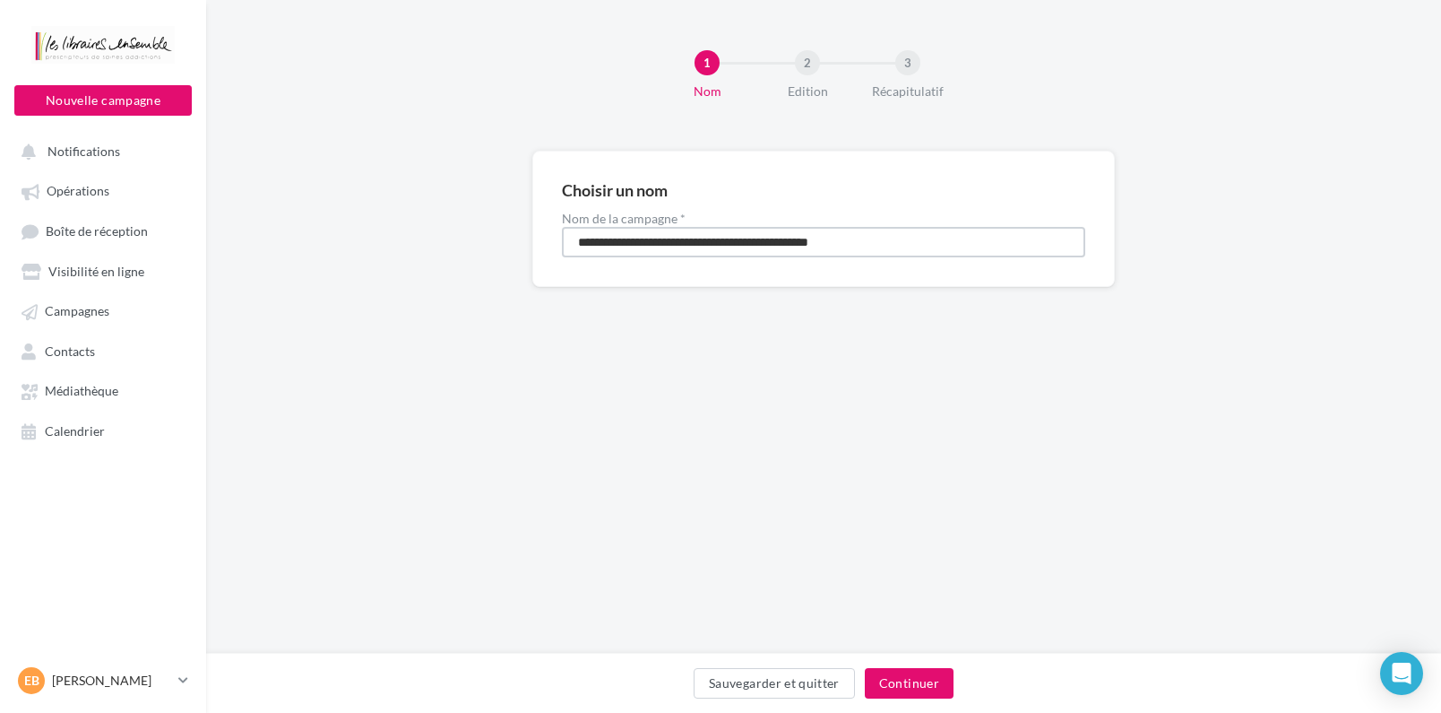
drag, startPoint x: 883, startPoint y: 242, endPoint x: 3, endPoint y: 93, distance: 892.6
click at [562, 227] on input "**********" at bounding box center [823, 242] width 523 height 30
type input "**********"
click at [883, 684] on button "Continuer" at bounding box center [909, 683] width 89 height 30
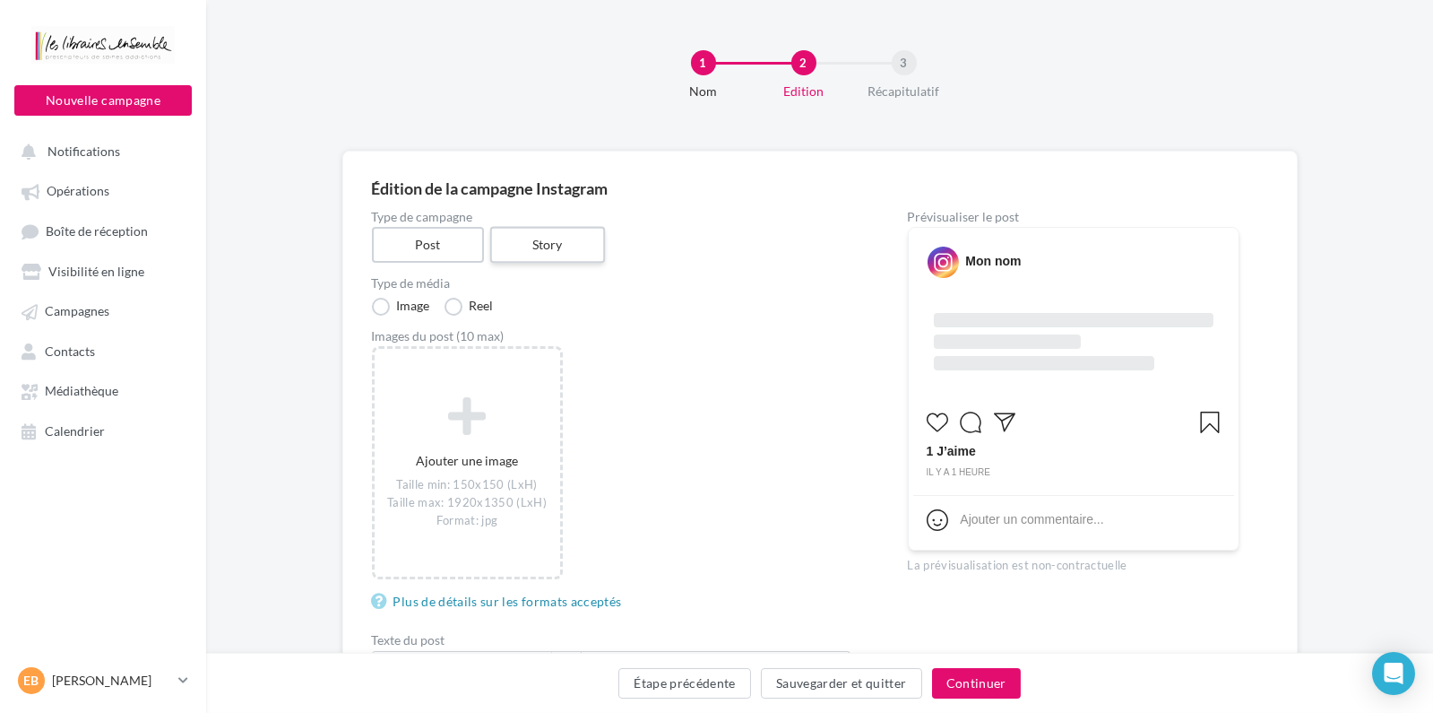
click at [567, 239] on label "Story" at bounding box center [547, 245] width 115 height 37
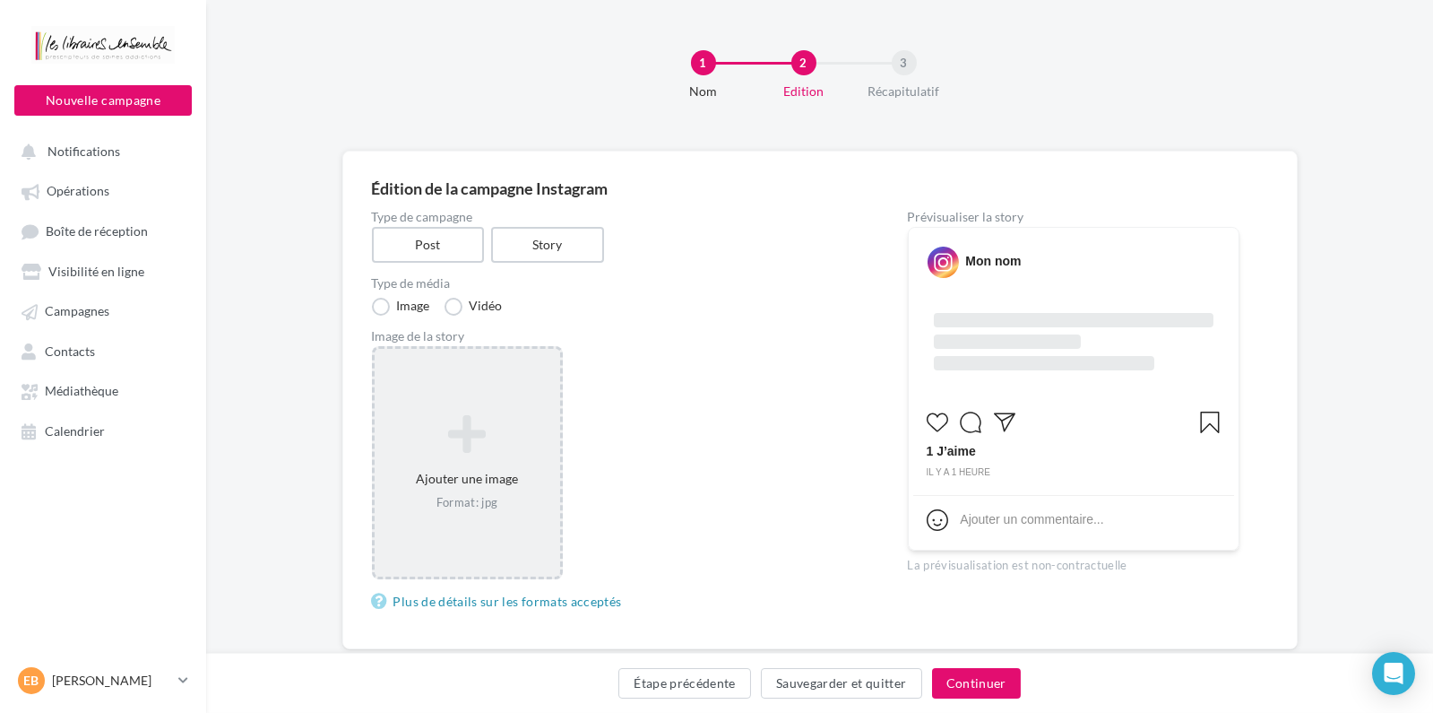
click at [494, 444] on icon at bounding box center [467, 433] width 171 height 43
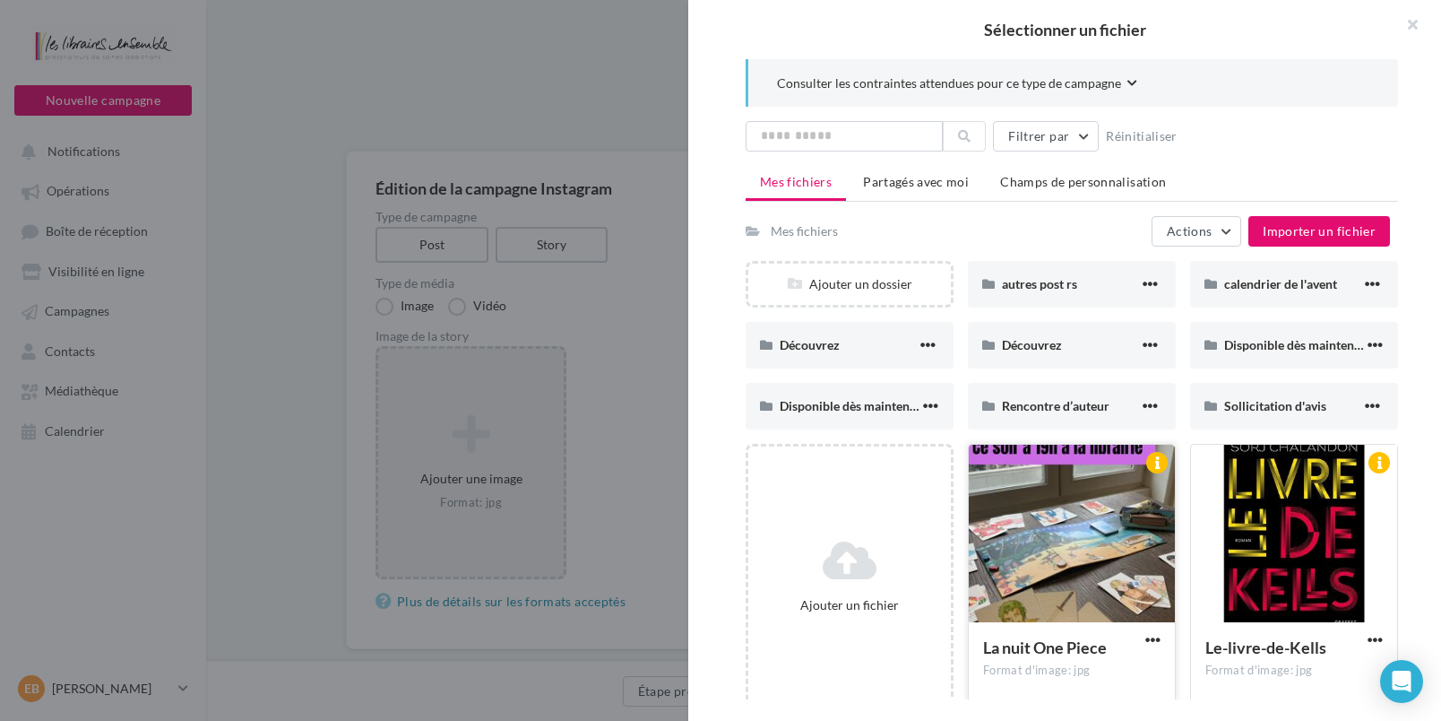
click at [1061, 540] on div at bounding box center [1072, 534] width 206 height 179
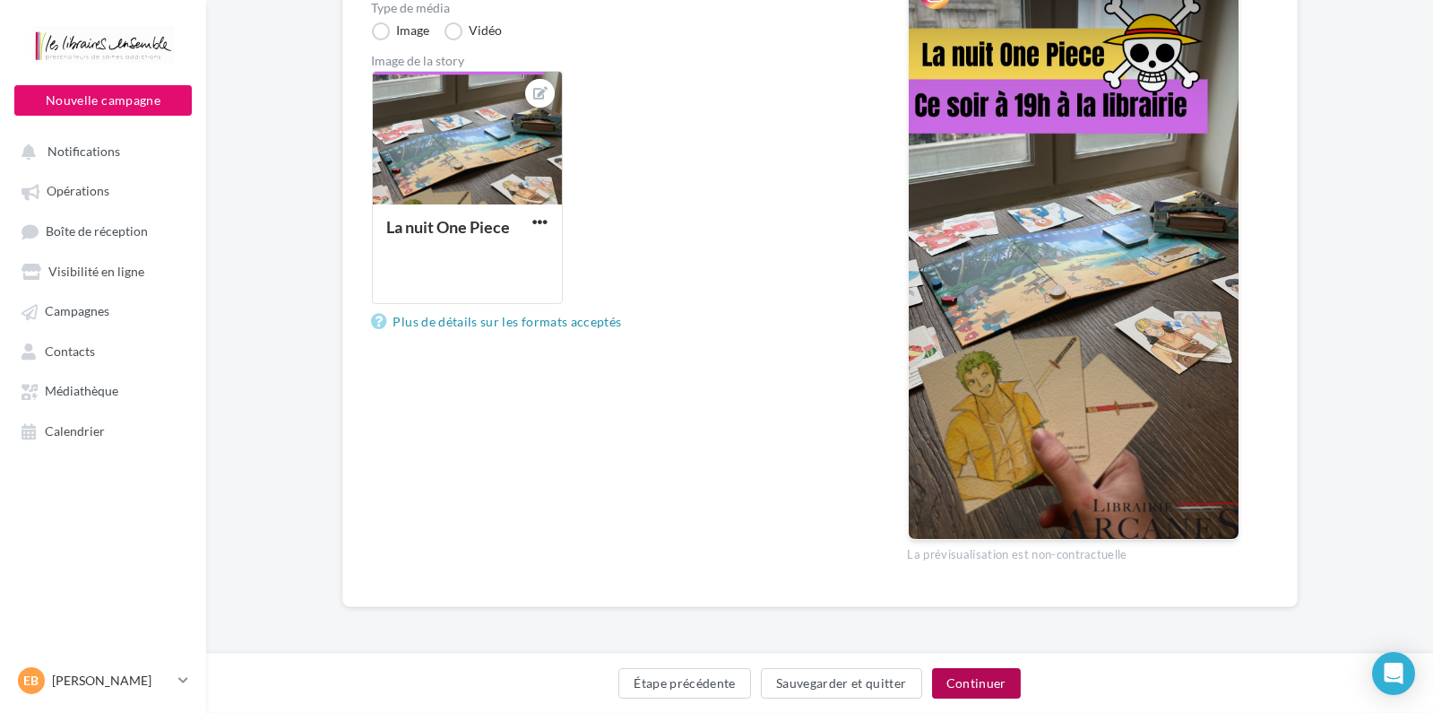
click at [981, 694] on button "Continuer" at bounding box center [976, 683] width 89 height 30
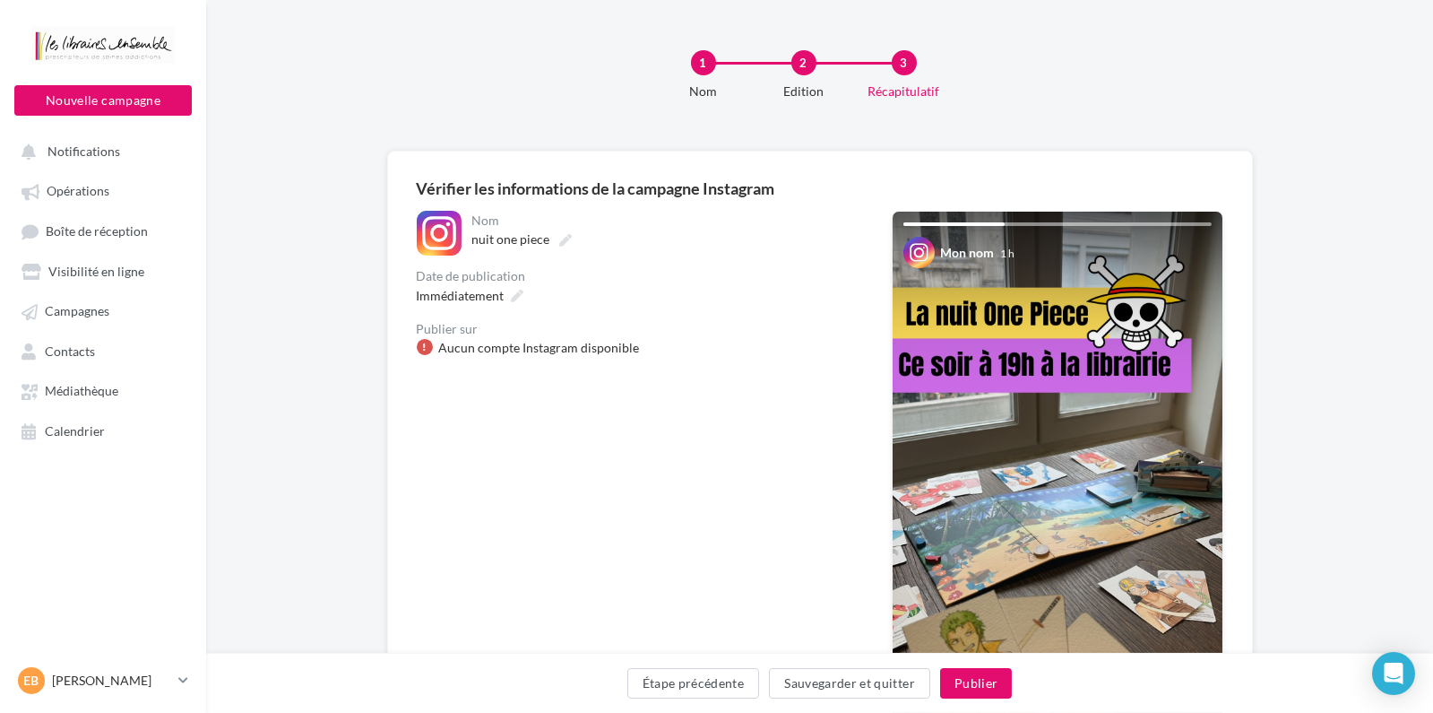
click at [576, 342] on div "Aucun compte Instagram disponible" at bounding box center [539, 348] width 201 height 18
click at [590, 350] on div "Aucun compte Instagram disponible" at bounding box center [539, 348] width 201 height 18
click at [170, 698] on div "EB Elodie BONNAFOUX administration@librairie-arcanes.fr" at bounding box center [102, 680] width 177 height 35
click at [171, 689] on p "[PERSON_NAME]" at bounding box center [111, 680] width 119 height 18
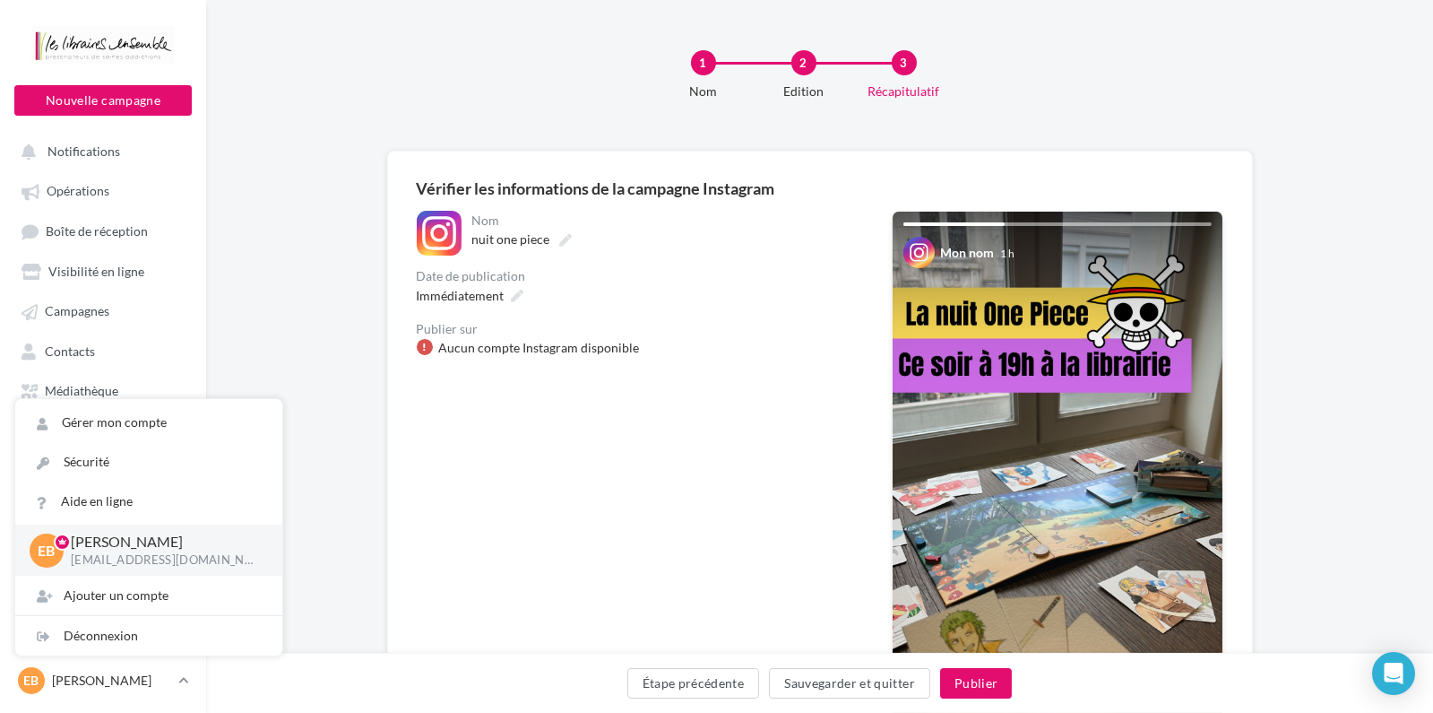
click at [496, 598] on div "**********" at bounding box center [640, 524] width 446 height 626
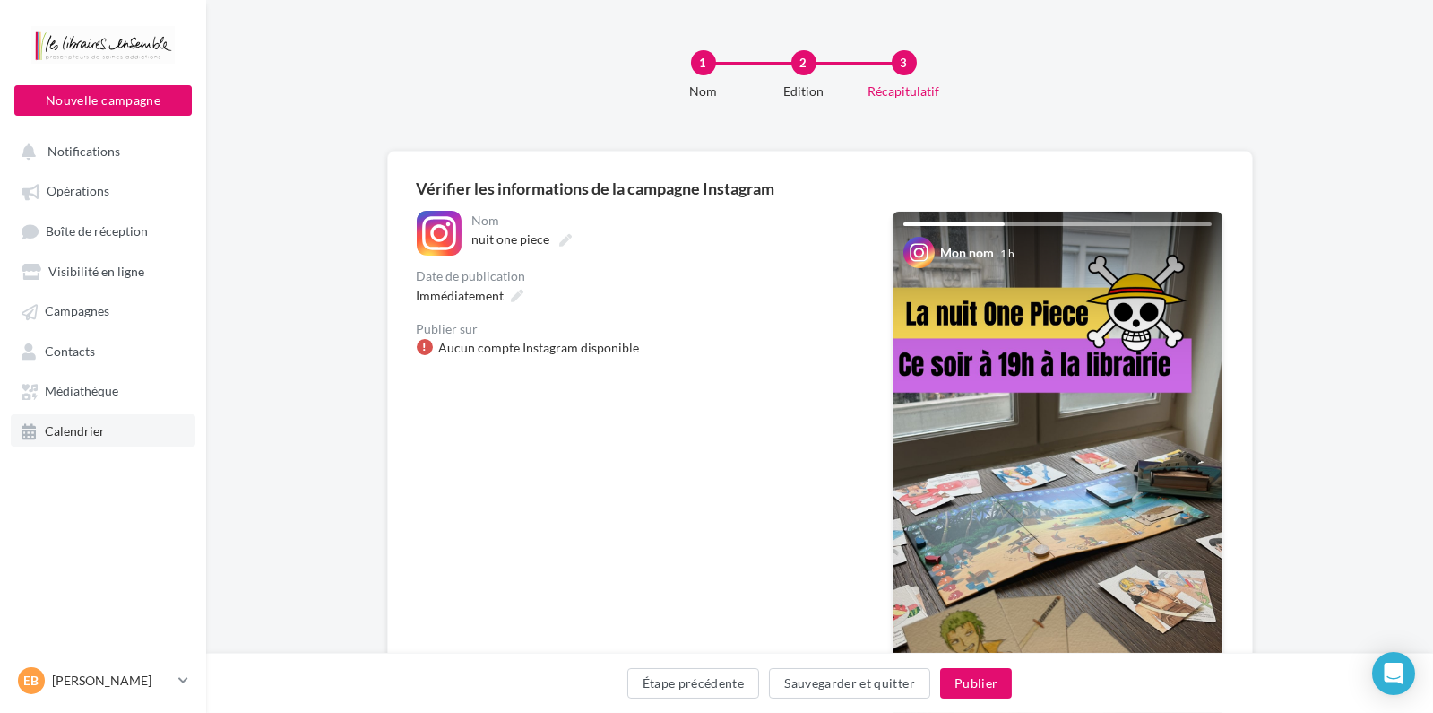
click at [134, 428] on link "Calendrier" at bounding box center [103, 430] width 185 height 32
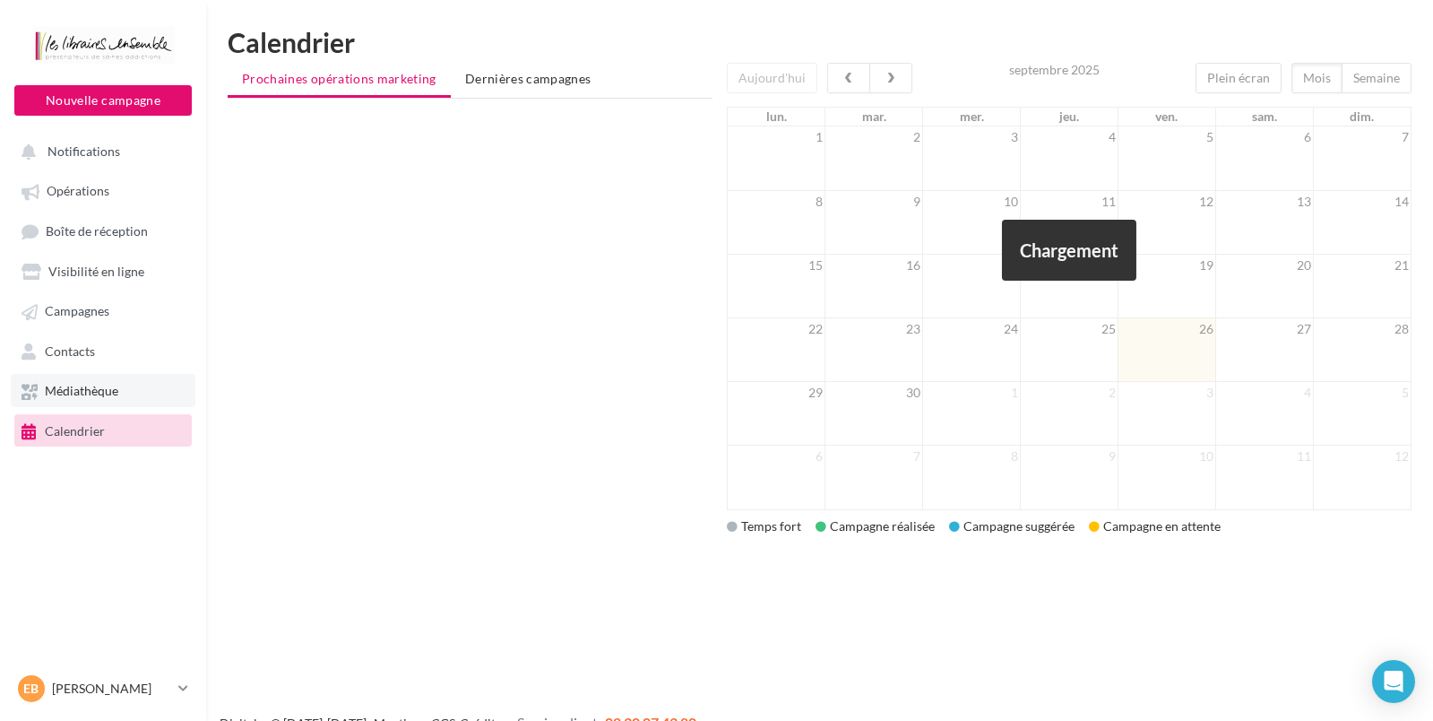
click at [140, 391] on link "Médiathèque" at bounding box center [103, 390] width 185 height 32
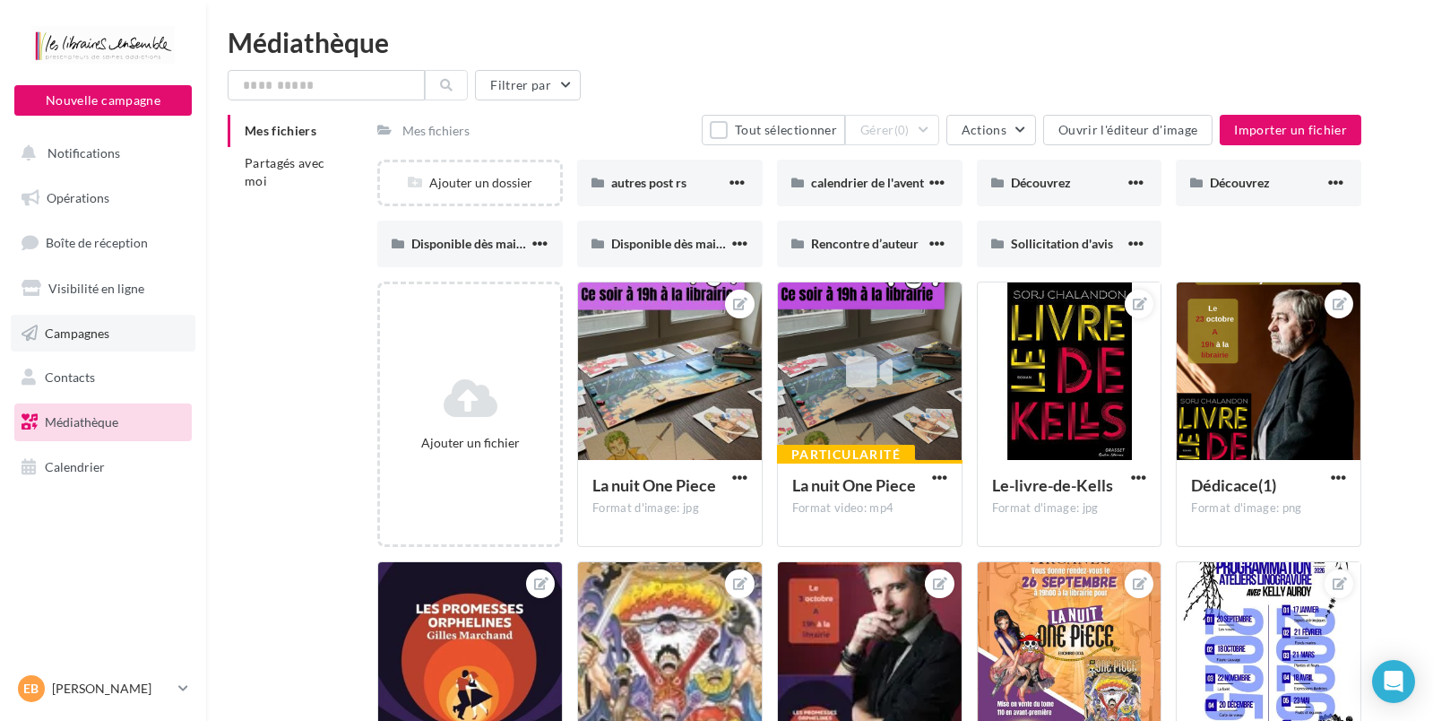
click at [97, 332] on span "Campagnes" at bounding box center [77, 331] width 65 height 15
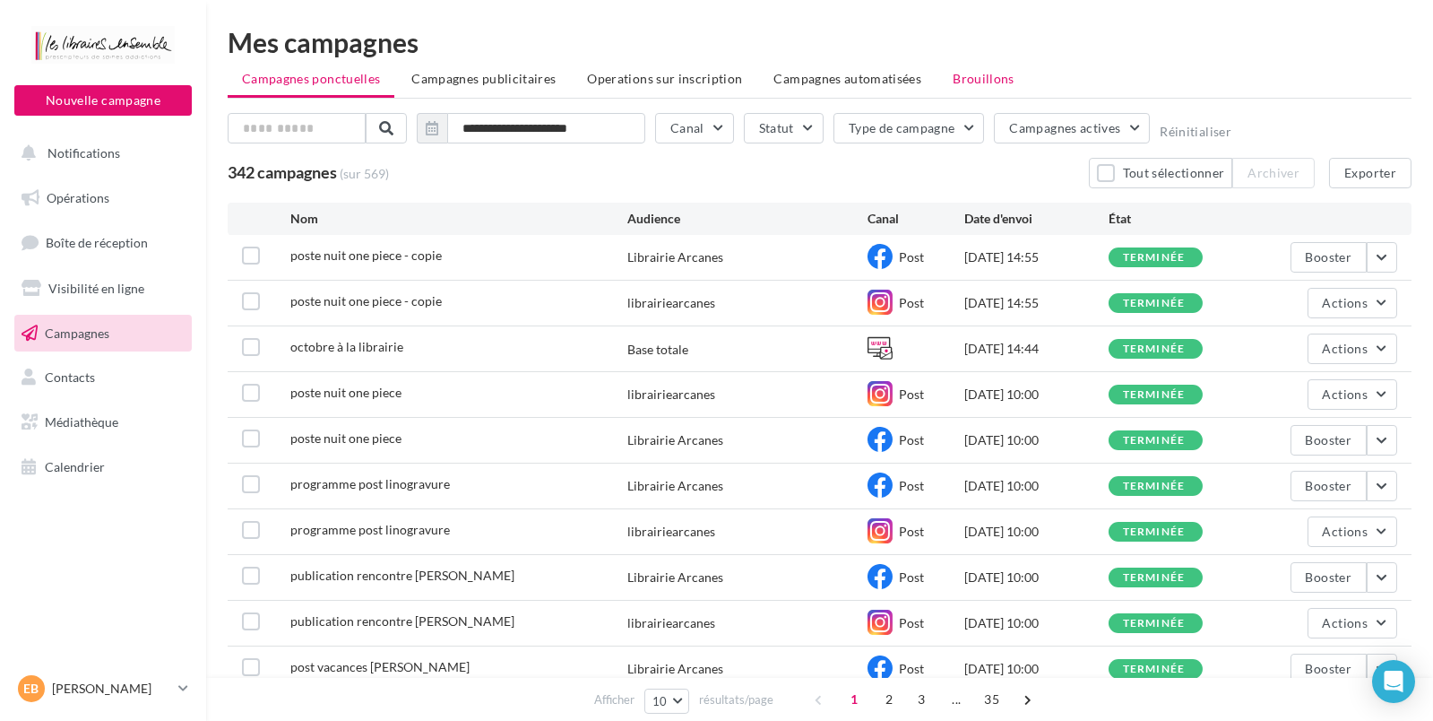
click at [955, 82] on span "Brouillons" at bounding box center [984, 78] width 62 height 15
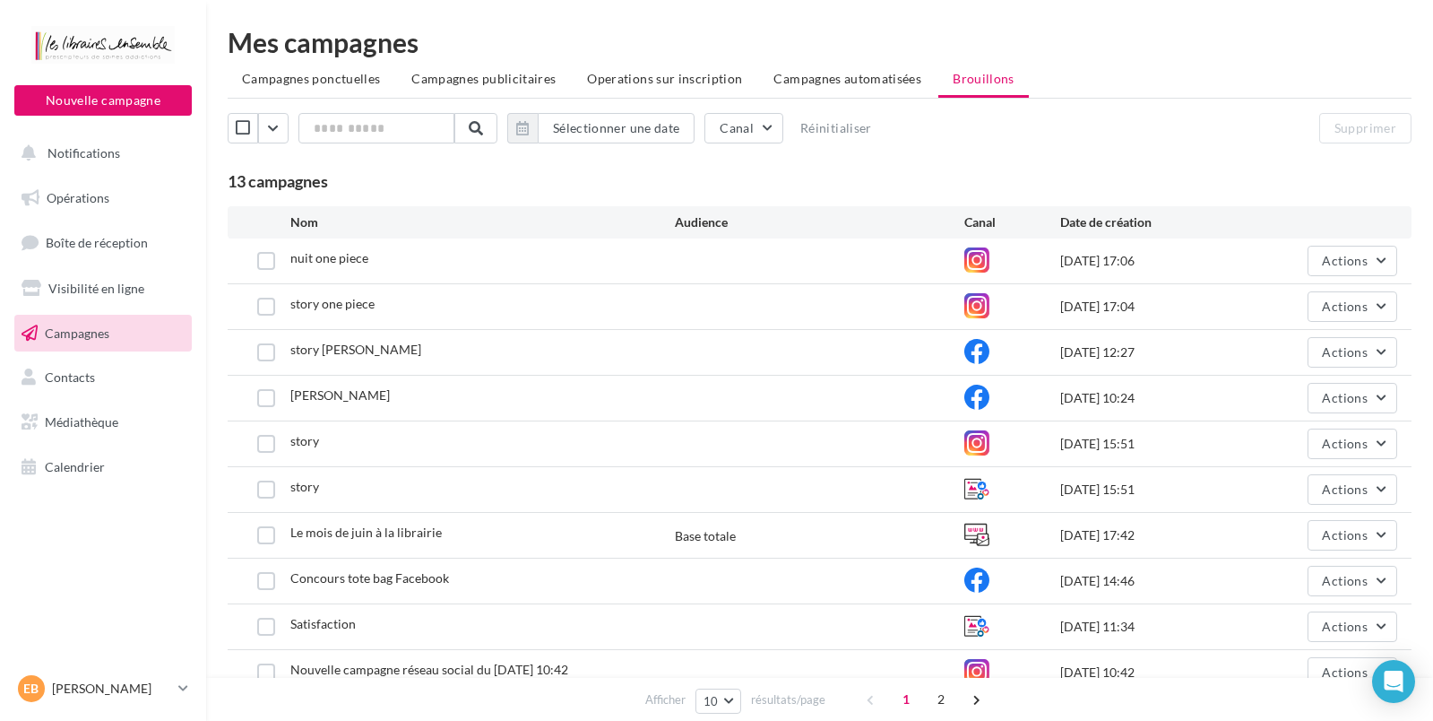
click at [583, 264] on div "nuit one piece" at bounding box center [482, 260] width 385 height 22
click at [342, 264] on span "nuit one piece" at bounding box center [329, 257] width 78 height 15
click at [265, 269] on label at bounding box center [266, 261] width 18 height 18
click at [1381, 264] on button "Actions" at bounding box center [1353, 261] width 90 height 30
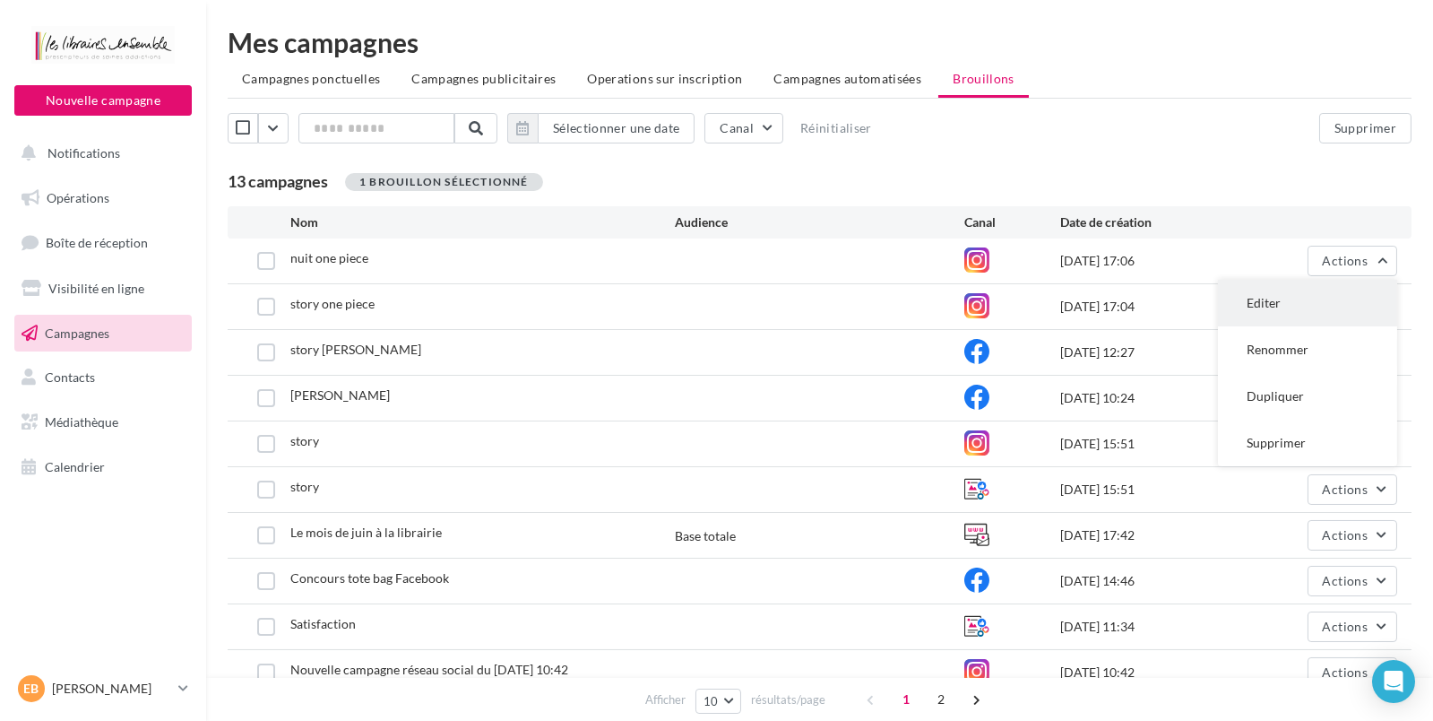
click at [1264, 290] on button "Editer" at bounding box center [1307, 303] width 179 height 47
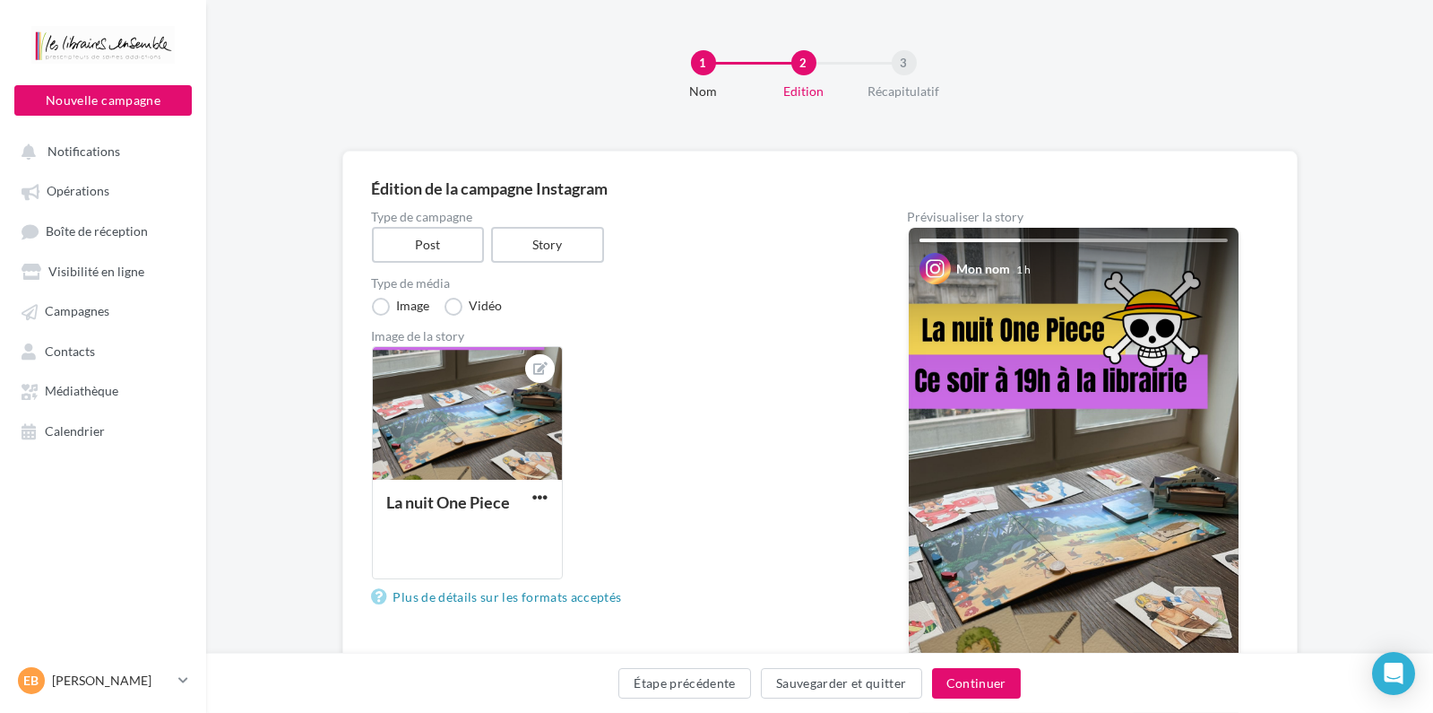
scroll to position [275, 0]
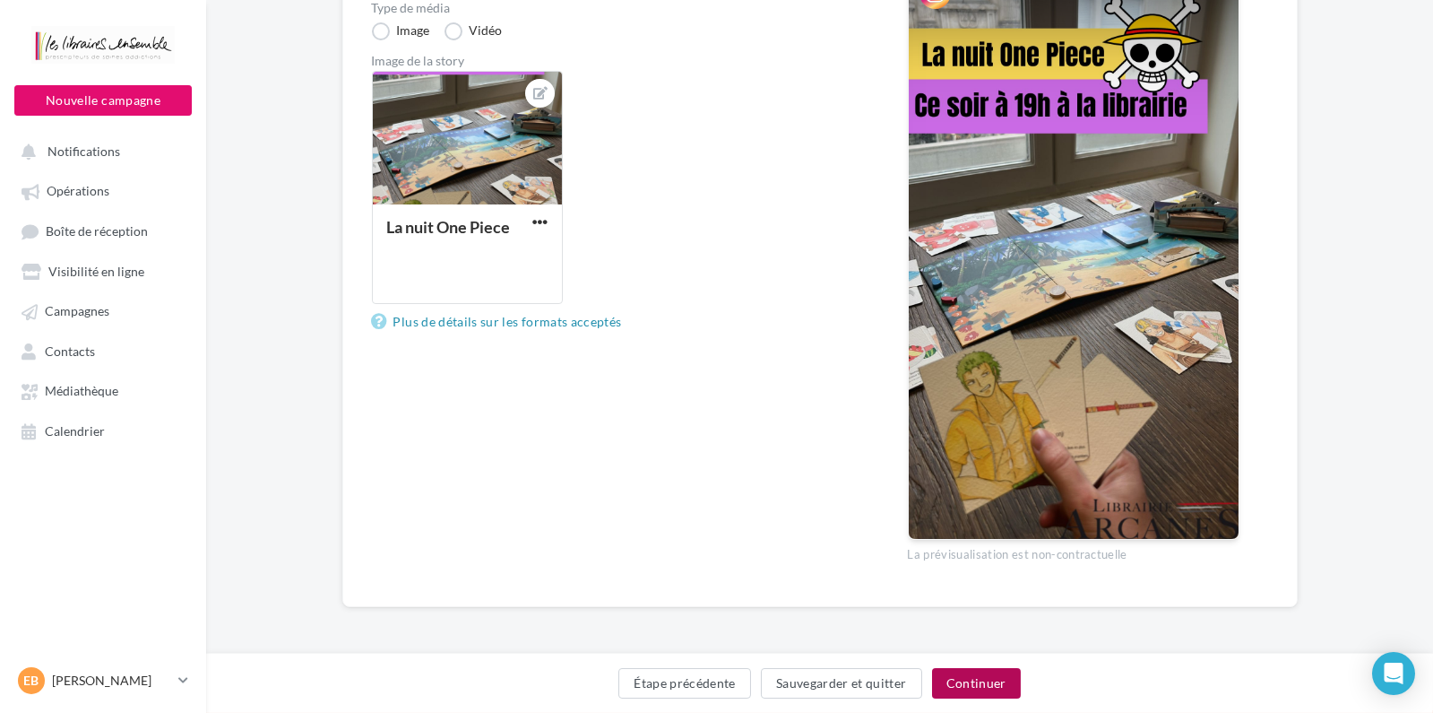
click at [972, 697] on button "Continuer" at bounding box center [976, 683] width 89 height 30
